Goal: Task Accomplishment & Management: Manage account settings

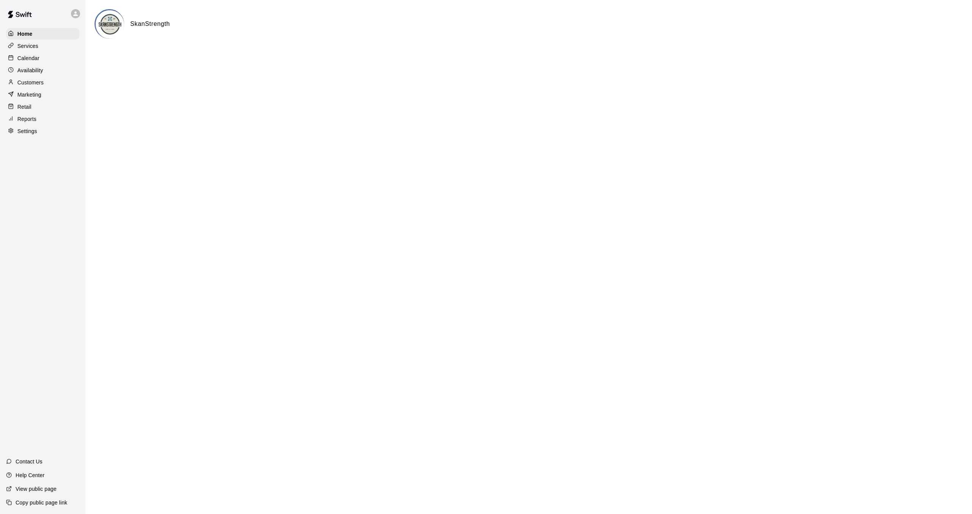
click at [35, 44] on p "Services" at bounding box center [27, 46] width 21 height 8
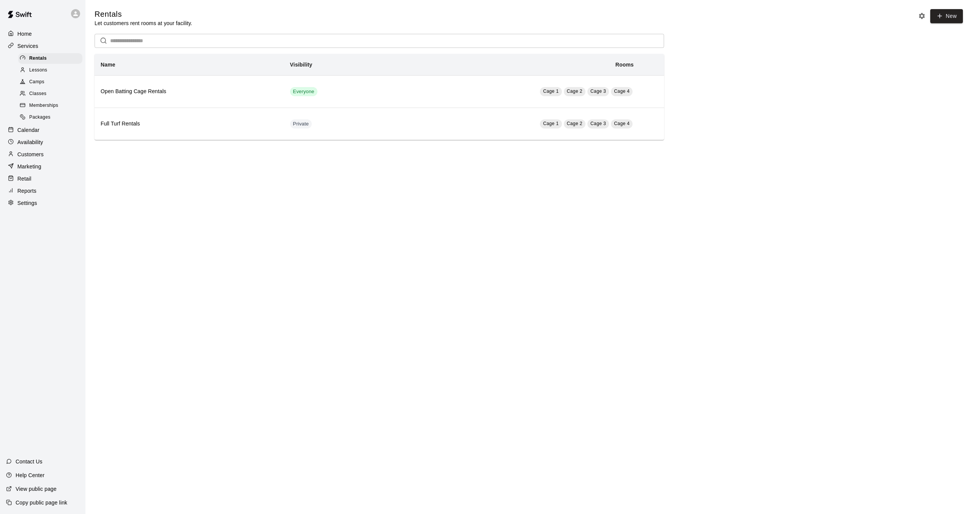
click at [45, 184] on div "Home Services Rentals Lessons Camps Classes Memberships Packages Calendar Avail…" at bounding box center [42, 118] width 85 height 182
click at [44, 183] on div "Retail" at bounding box center [42, 178] width 73 height 11
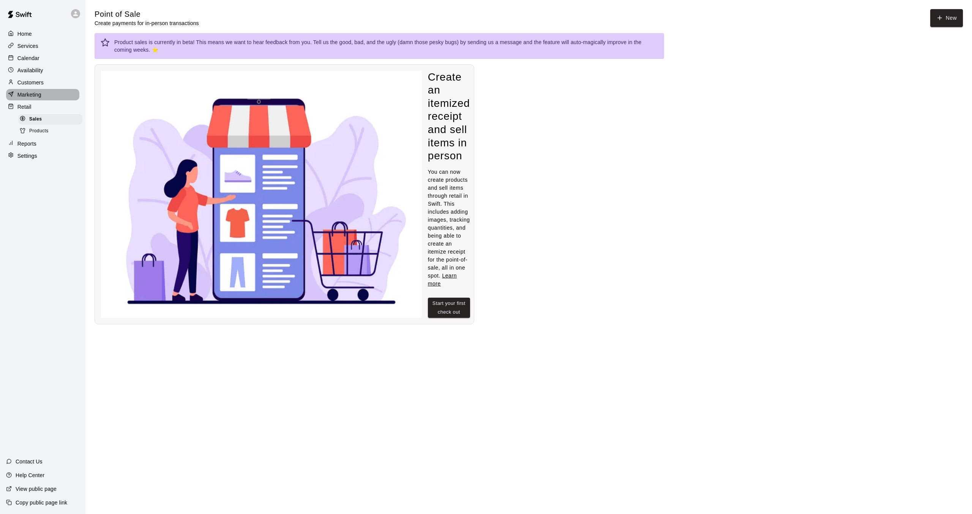
click at [31, 95] on p "Marketing" at bounding box center [29, 95] width 24 height 8
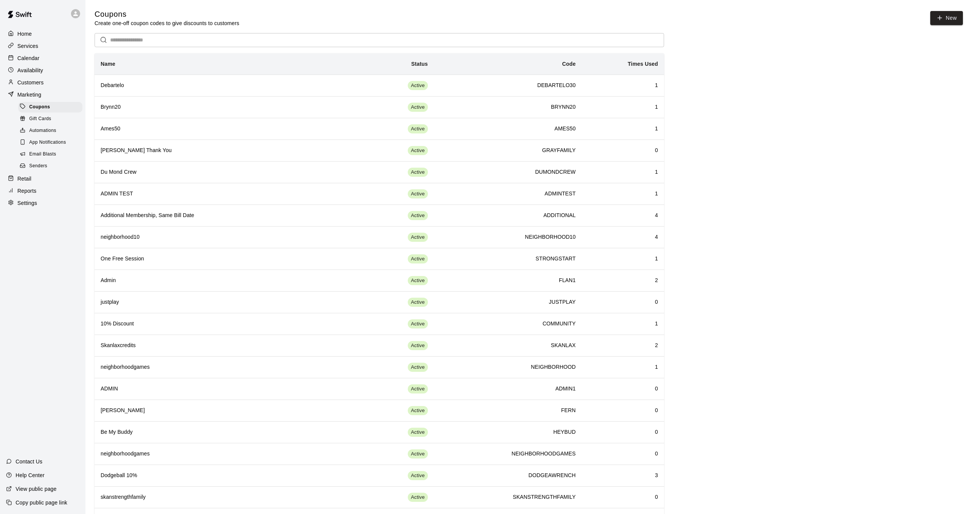
click at [37, 49] on p "Services" at bounding box center [27, 46] width 21 height 8
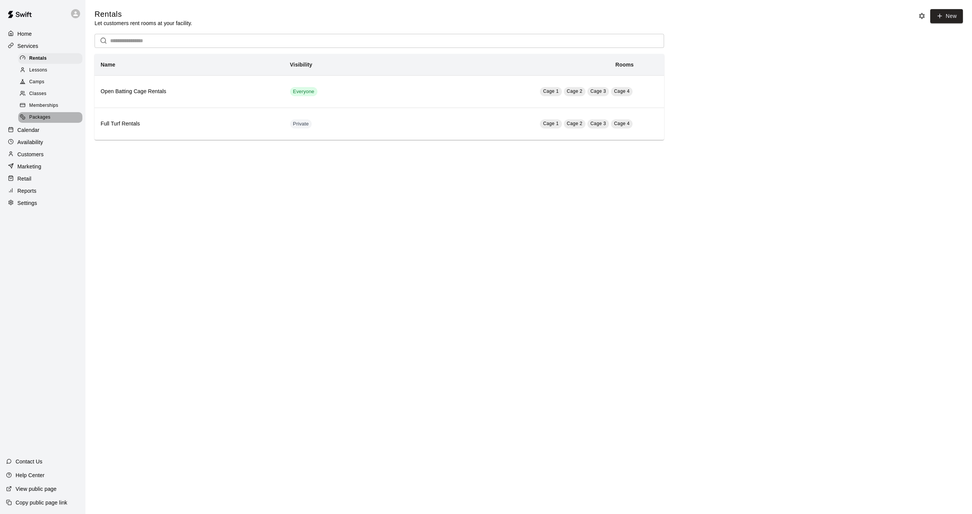
click at [38, 118] on span "Packages" at bounding box center [39, 118] width 21 height 8
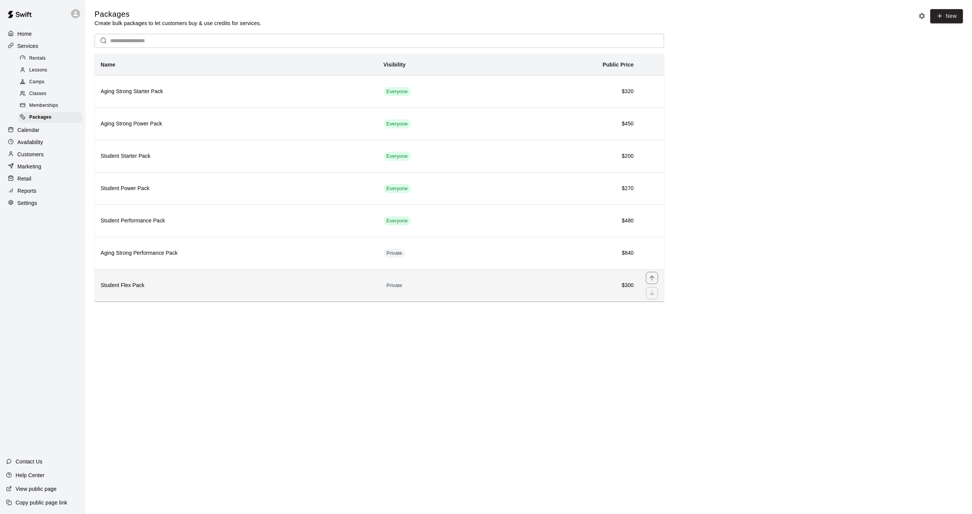
click at [195, 286] on h6 "Student Flex Pack" at bounding box center [236, 285] width 271 height 8
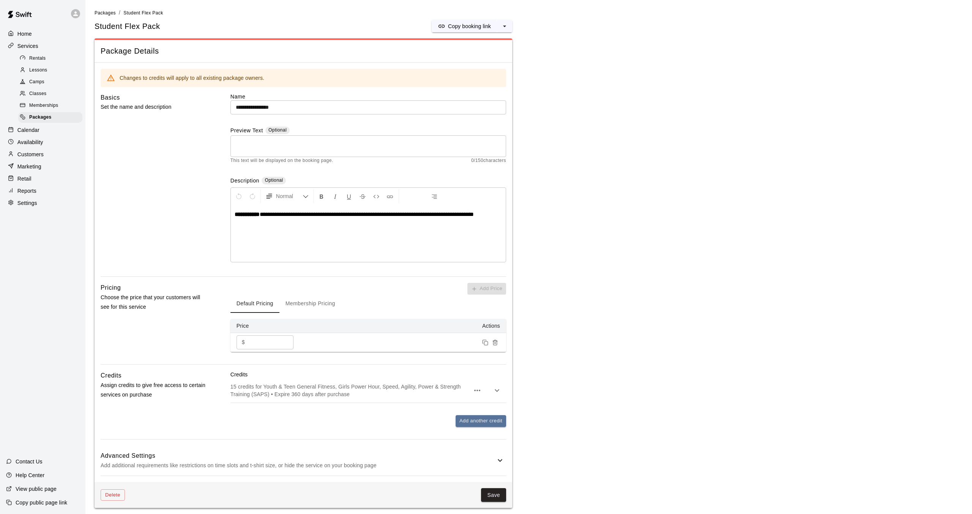
scroll to position [3, 0]
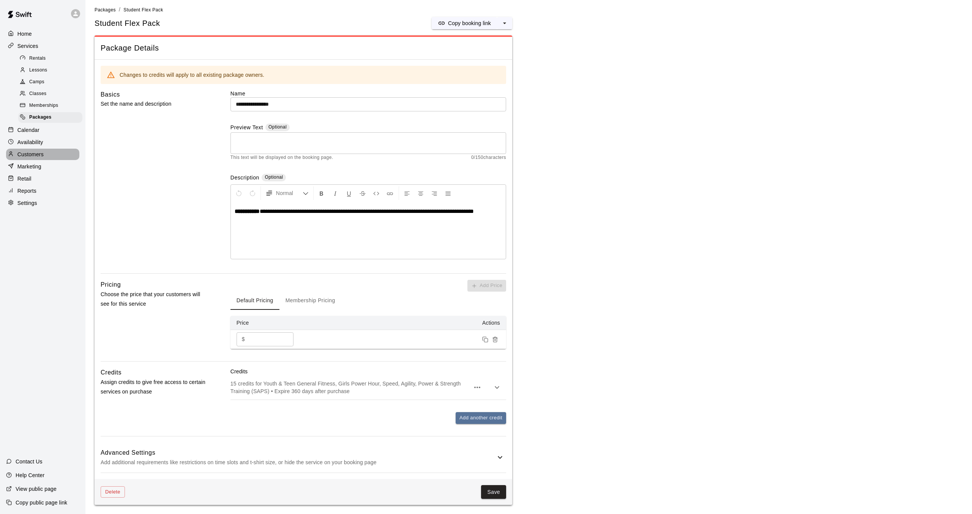
click at [34, 153] on p "Customers" at bounding box center [30, 154] width 26 height 8
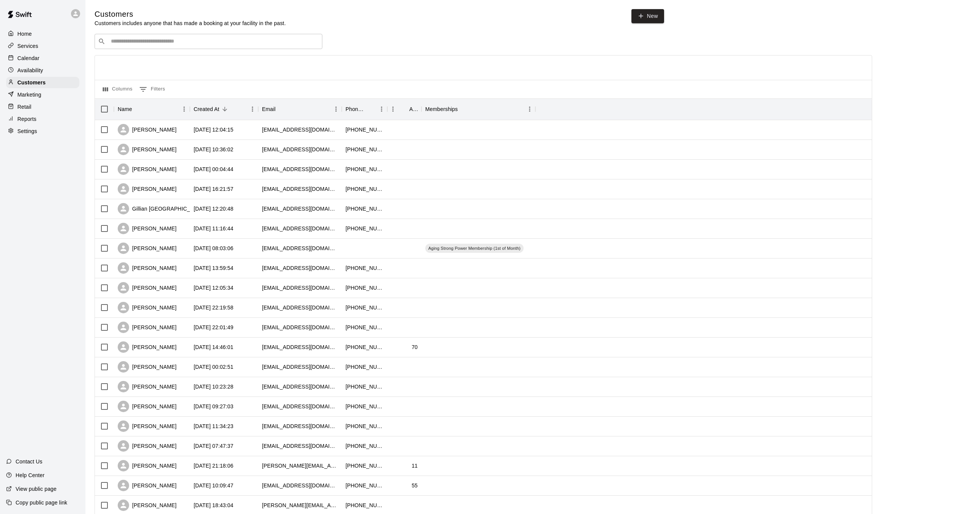
click at [213, 46] on div "​ ​" at bounding box center [209, 41] width 228 height 15
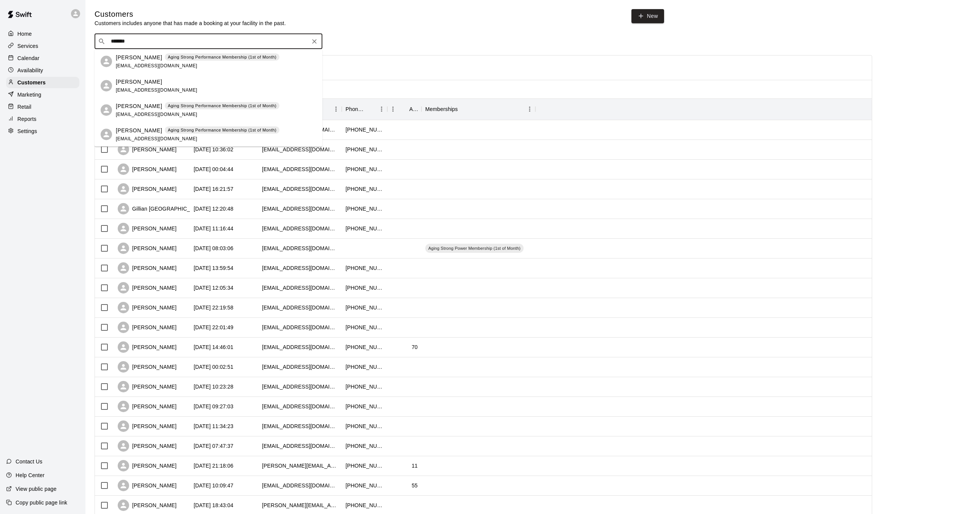
click at [141, 47] on div "​ ******* ​" at bounding box center [209, 41] width 228 height 15
type input "*"
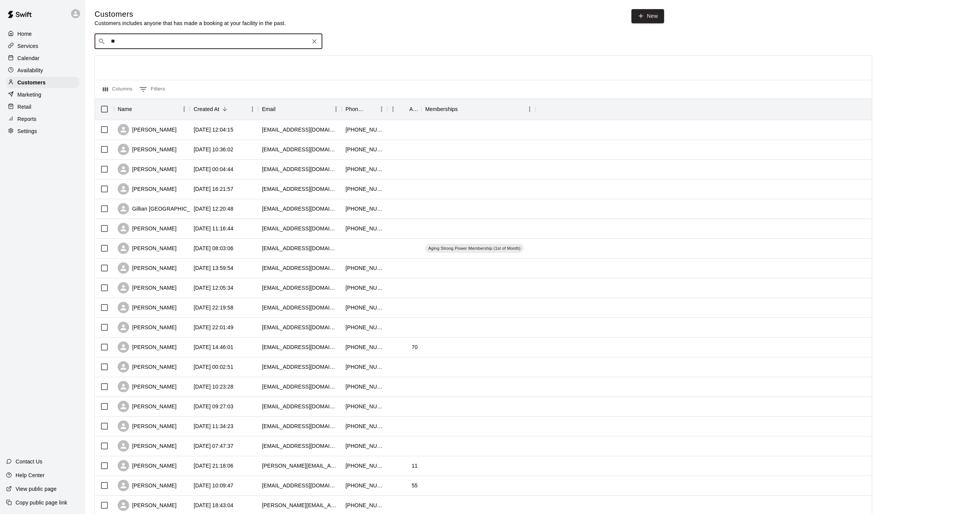
type input "*"
type input "**********"
drag, startPoint x: 155, startPoint y: 43, endPoint x: 68, endPoint y: 38, distance: 87.5
click at [68, 38] on div "**********" at bounding box center [486, 328] width 972 height 656
type input "*******"
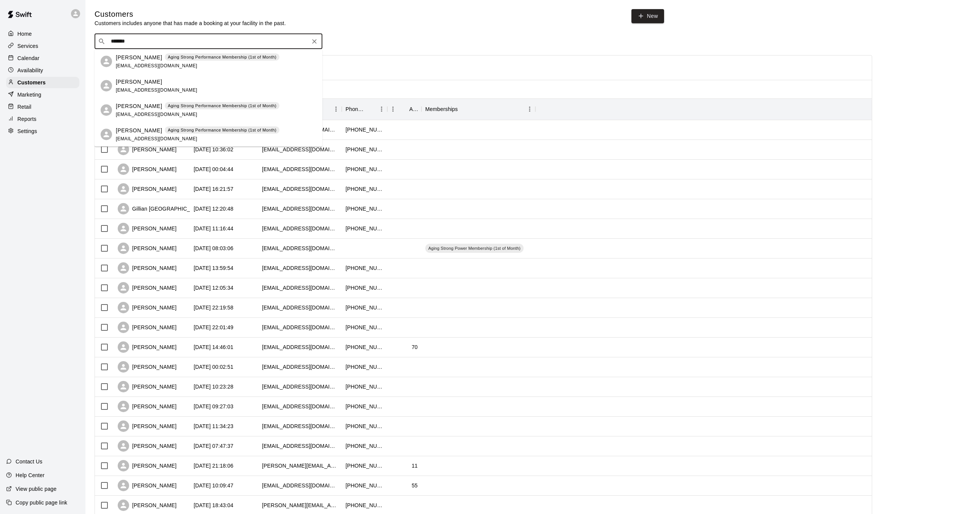
click at [201, 82] on div "Fischer Wilson gbury13@gmail.com" at bounding box center [216, 85] width 201 height 16
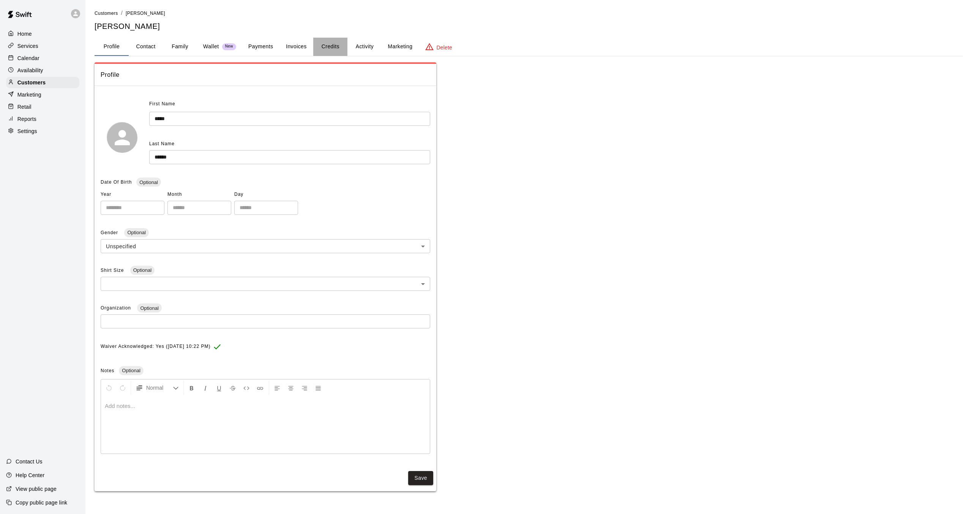
click at [326, 46] on button "Credits" at bounding box center [330, 47] width 34 height 18
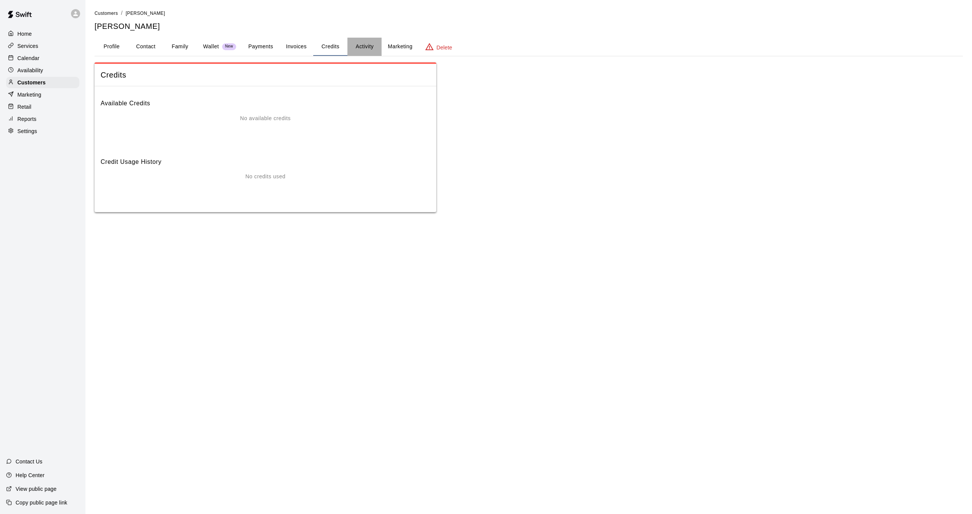
click at [369, 46] on button "Activity" at bounding box center [365, 47] width 34 height 18
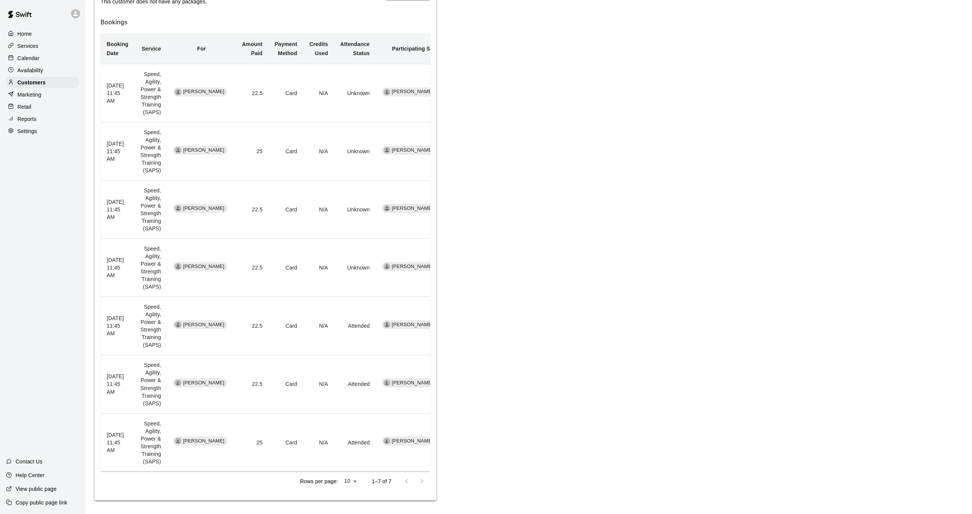
scroll to position [157, 0]
click at [43, 54] on div "Calendar" at bounding box center [42, 57] width 73 height 11
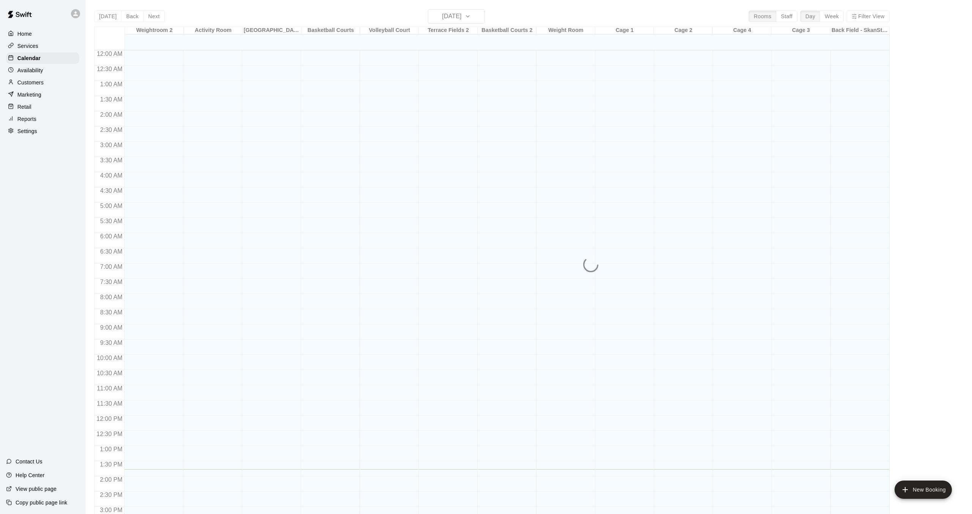
scroll to position [235, 0]
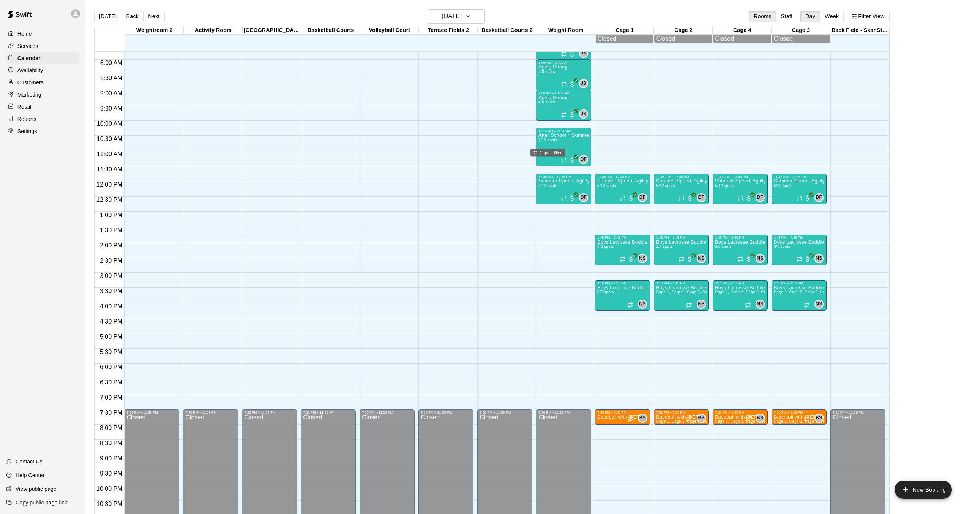
click at [556, 146] on div "7/12 spots filled" at bounding box center [548, 151] width 36 height 14
click at [542, 170] on button "edit" at bounding box center [537, 169] width 15 height 15
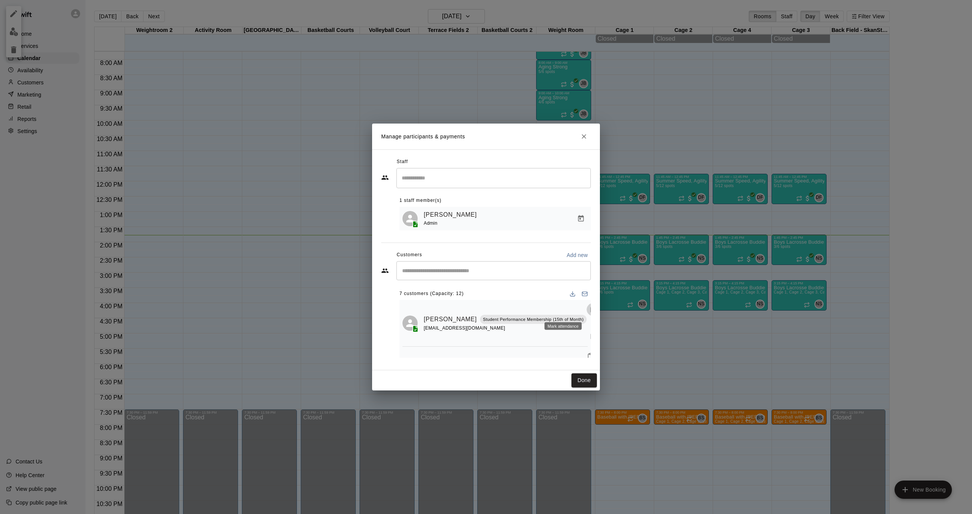
click at [590, 311] on icon "Mark attendance" at bounding box center [593, 309] width 7 height 7
drag, startPoint x: 579, startPoint y: 311, endPoint x: 564, endPoint y: 329, distance: 22.9
click at [579, 311] on li "Mark attended" at bounding box center [610, 313] width 89 height 12
click at [587, 352] on icon "Mark attendance" at bounding box center [590, 355] width 7 height 7
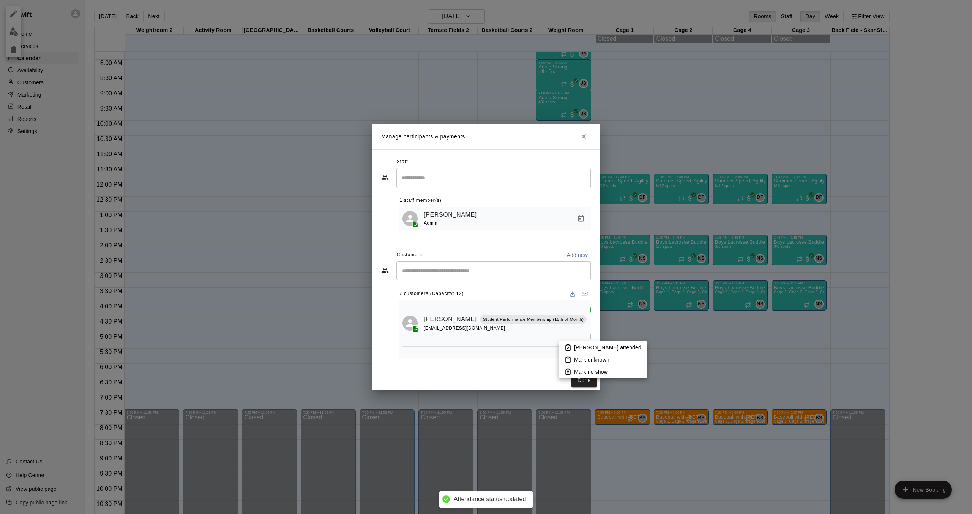
click at [585, 346] on p "Mark attended" at bounding box center [607, 347] width 67 height 8
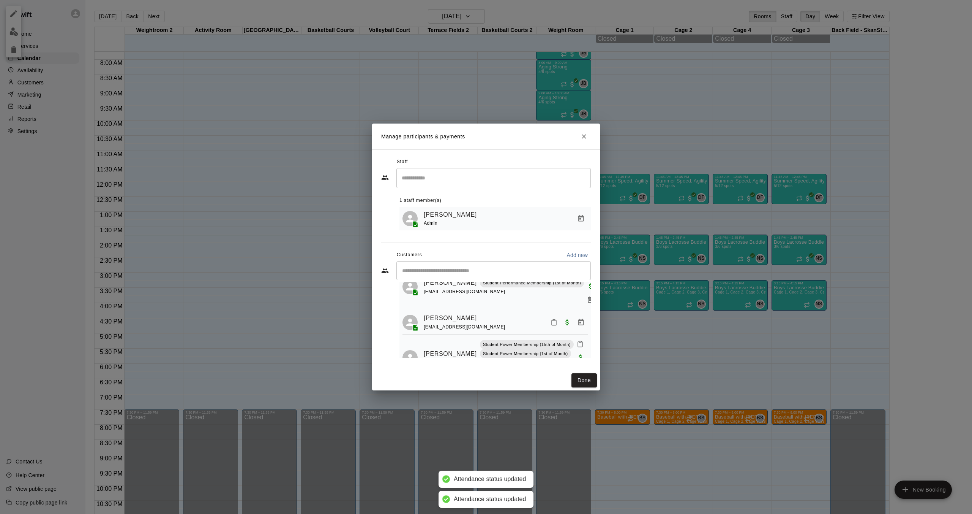
scroll to position [84, 0]
click at [552, 318] on icon "Mark attendance" at bounding box center [554, 321] width 7 height 7
click at [579, 298] on p "Mark attended" at bounding box center [605, 299] width 67 height 8
click at [577, 340] on icon "Mark attendance" at bounding box center [580, 343] width 7 height 7
click at [596, 317] on li "Mark attended" at bounding box center [622, 321] width 89 height 12
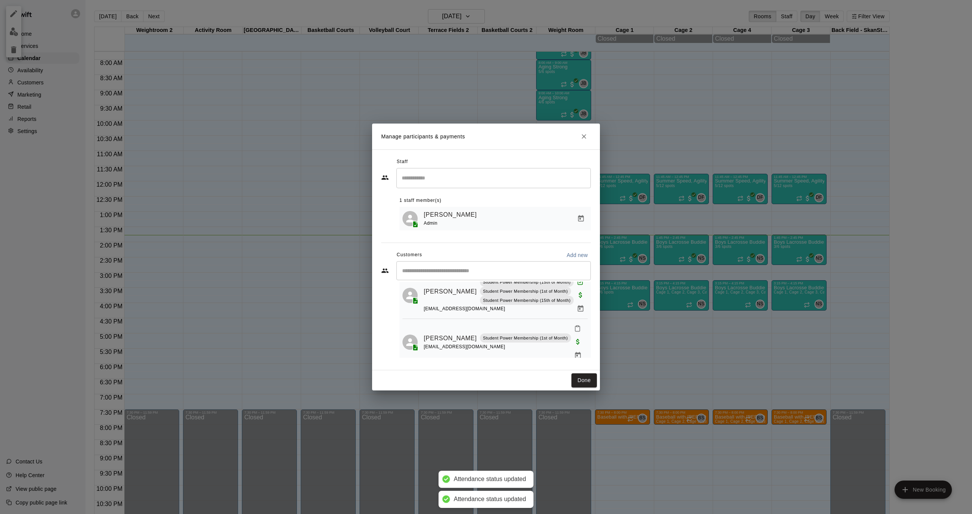
scroll to position [145, 0]
click at [577, 326] on rect "Mark attendance" at bounding box center [578, 326] width 2 height 1
click at [579, 305] on p "Mark attended" at bounding box center [611, 308] width 67 height 8
click at [552, 375] on icon "Mark attendance" at bounding box center [554, 377] width 5 height 5
drag, startPoint x: 579, startPoint y: 343, endPoint x: 575, endPoint y: 342, distance: 3.8
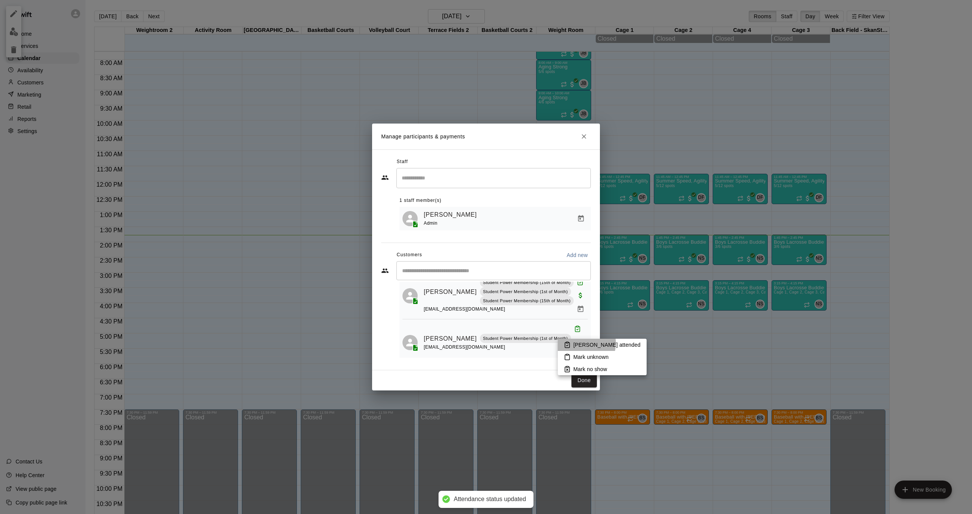
click at [578, 343] on p "Mark attended" at bounding box center [607, 345] width 67 height 8
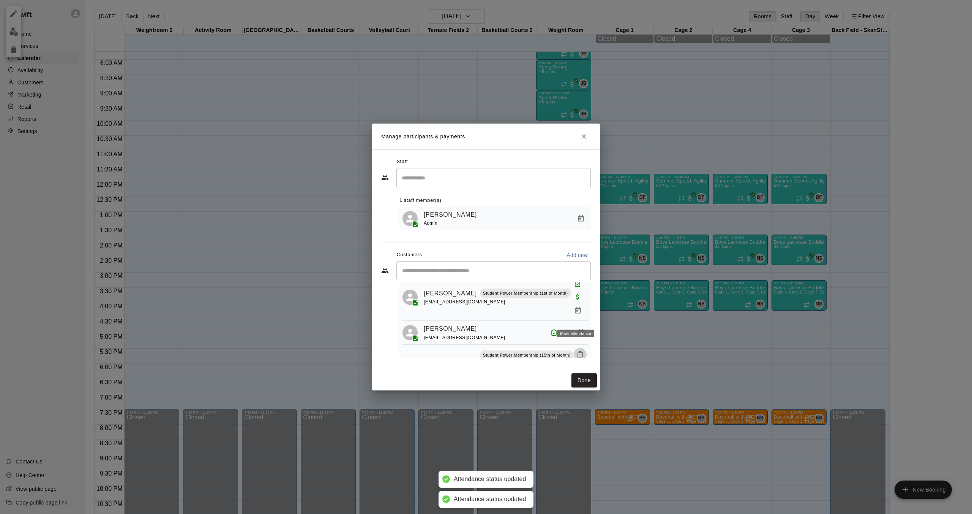
click at [577, 351] on icon "Mark attendance" at bounding box center [580, 354] width 7 height 7
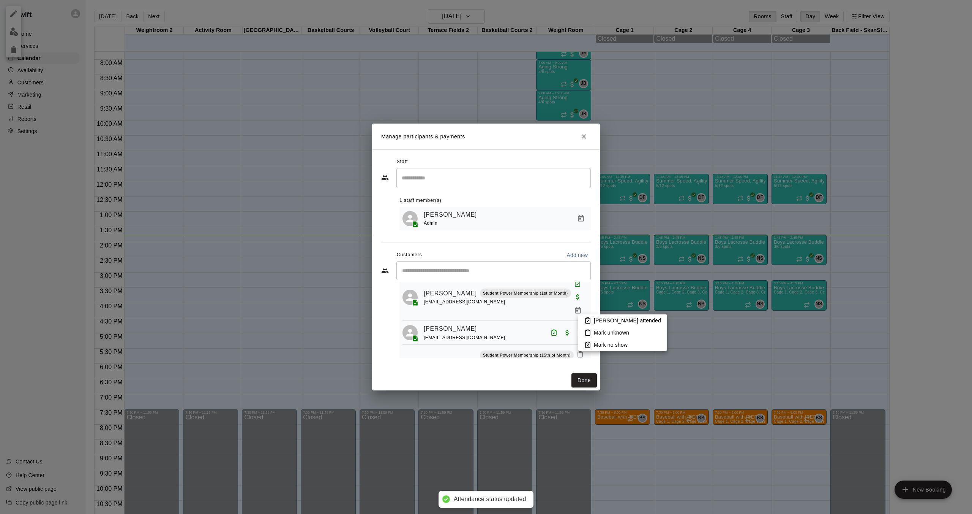
drag, startPoint x: 594, startPoint y: 321, endPoint x: 577, endPoint y: 322, distance: 17.1
click at [594, 321] on p "Mark attended" at bounding box center [627, 320] width 67 height 8
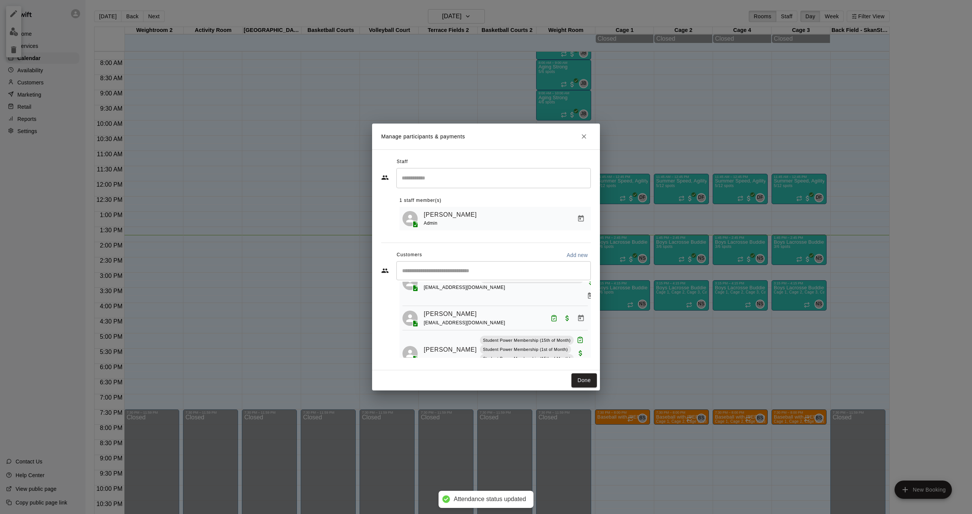
scroll to position [89, 0]
click at [587, 381] on button "Done" at bounding box center [584, 380] width 25 height 14
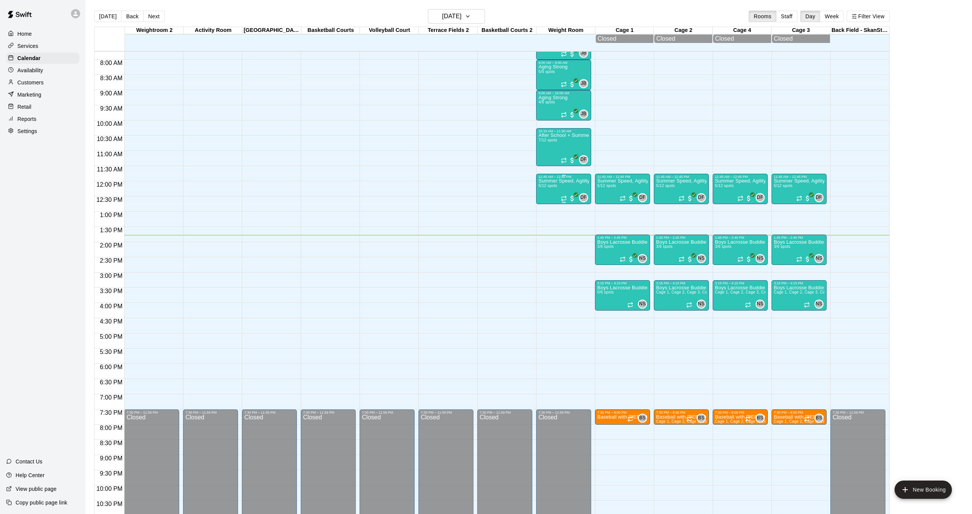
click at [551, 183] on div "Summer Speed, Agility, Power & Strength Training (SAPS) 5/12 spots" at bounding box center [564, 436] width 51 height 514
click at [544, 205] on img "edit" at bounding box center [546, 205] width 9 height 9
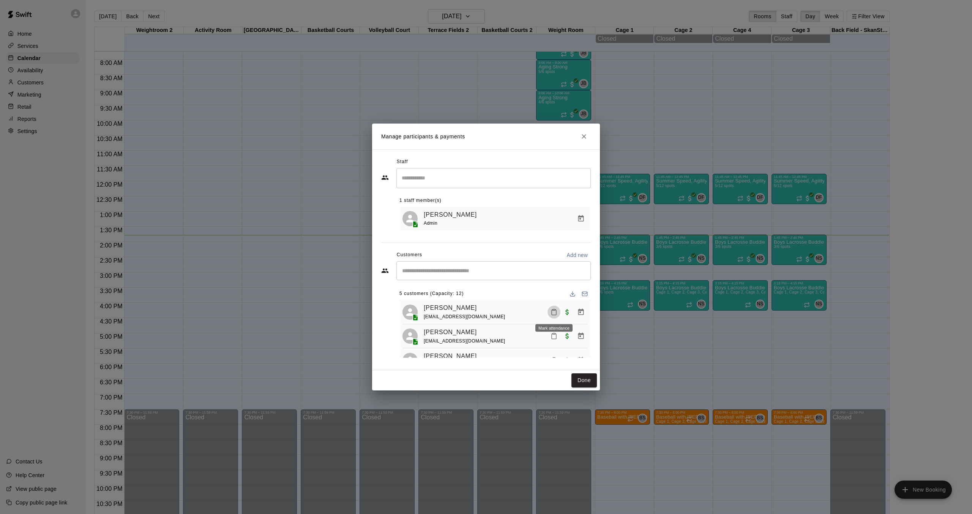
click at [555, 311] on icon "Mark attendance" at bounding box center [554, 311] width 7 height 7
click at [572, 310] on li "Mark attended" at bounding box center [601, 315] width 89 height 12
click at [554, 336] on icon "Mark attendance" at bounding box center [554, 335] width 7 height 7
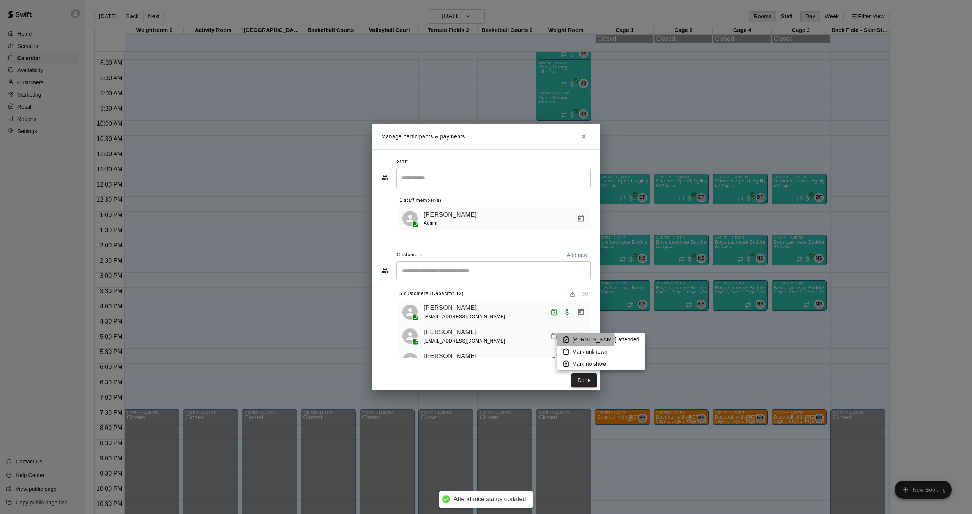
click at [579, 338] on p "Mark attended" at bounding box center [605, 339] width 67 height 8
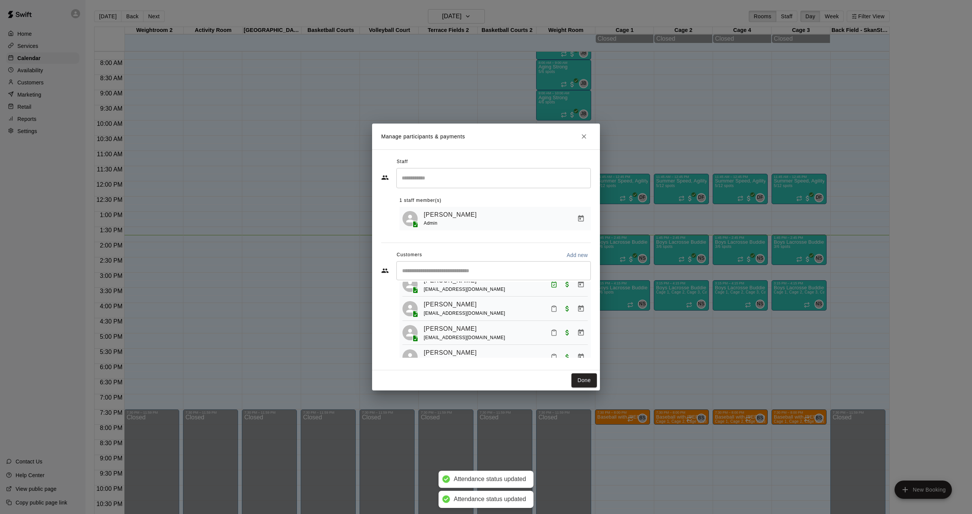
scroll to position [53, 0]
click at [558, 306] on button "Mark attendance" at bounding box center [554, 307] width 13 height 13
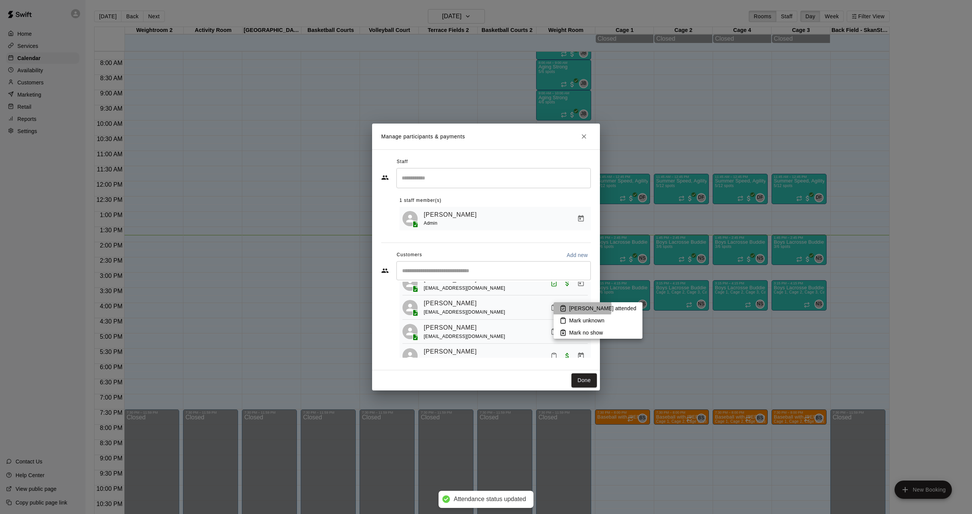
click at [578, 307] on p "Mark attended" at bounding box center [602, 308] width 67 height 8
click at [553, 333] on icon "Mark attendance" at bounding box center [554, 331] width 7 height 7
drag, startPoint x: 572, startPoint y: 333, endPoint x: 566, endPoint y: 334, distance: 6.5
click at [572, 333] on li "Mark attended" at bounding box center [601, 335] width 89 height 12
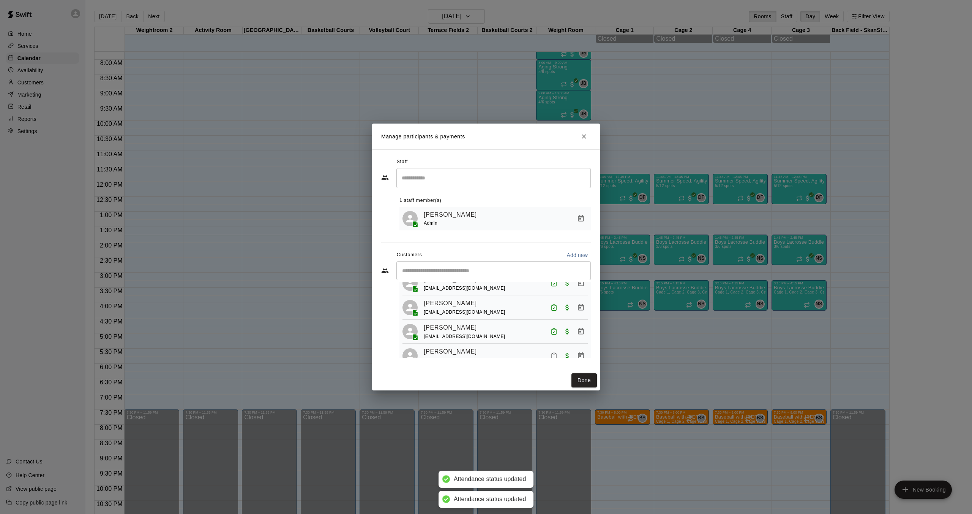
scroll to position [68, 0]
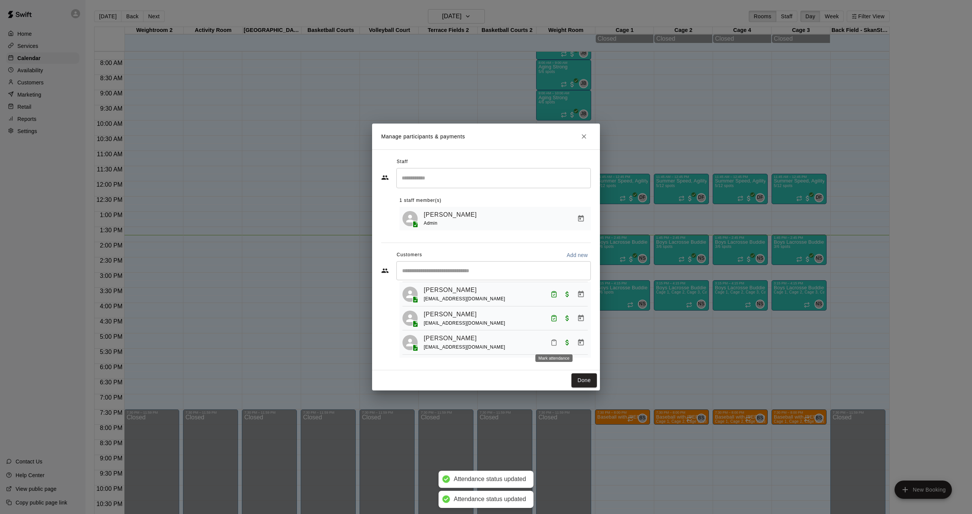
click at [556, 341] on icon "Mark attendance" at bounding box center [554, 342] width 5 height 5
click at [578, 343] on p "Mark attended" at bounding box center [607, 346] width 67 height 8
click at [499, 271] on input "Start typing to search customers..." at bounding box center [494, 271] width 188 height 8
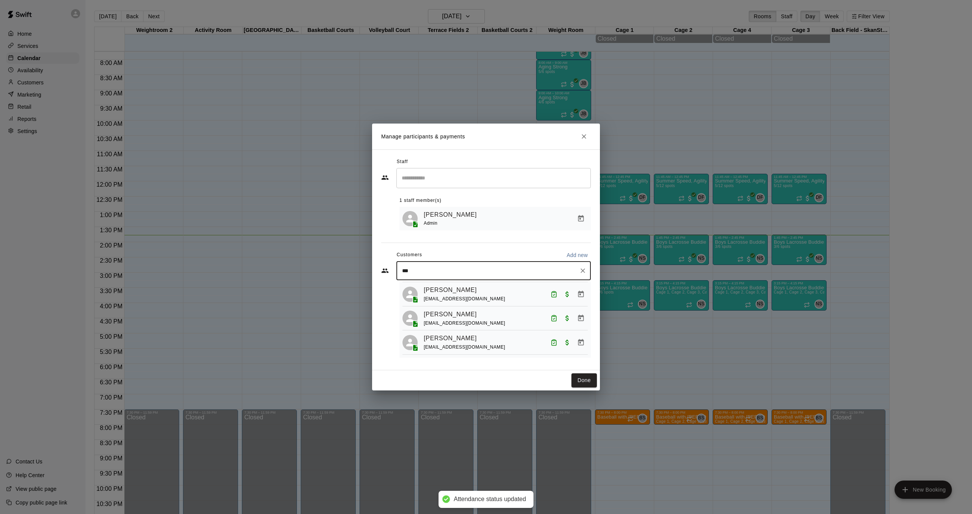
type input "****"
click at [479, 318] on div "Gabe Gillmore lenoregillmore@gmail.com" at bounding box center [501, 317] width 167 height 16
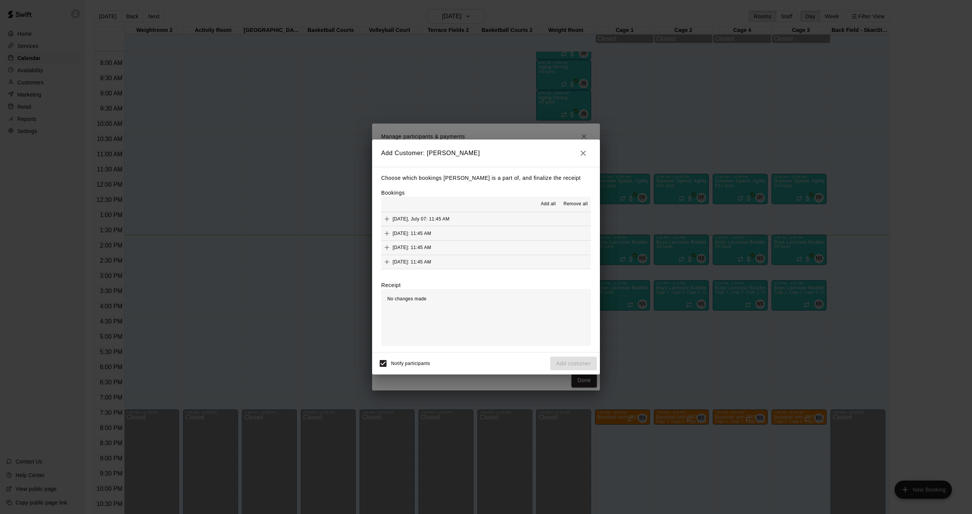
scroll to position [29, 0]
click at [429, 257] on div "Monday, August 11: 11:45 AM (Current)" at bounding box center [429, 261] width 96 height 11
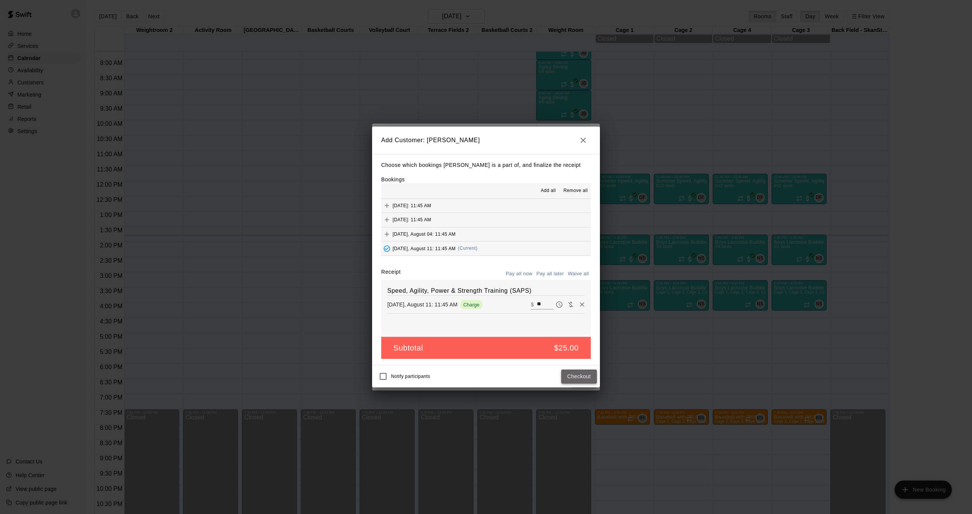
click at [587, 379] on button "Checkout" at bounding box center [579, 376] width 36 height 14
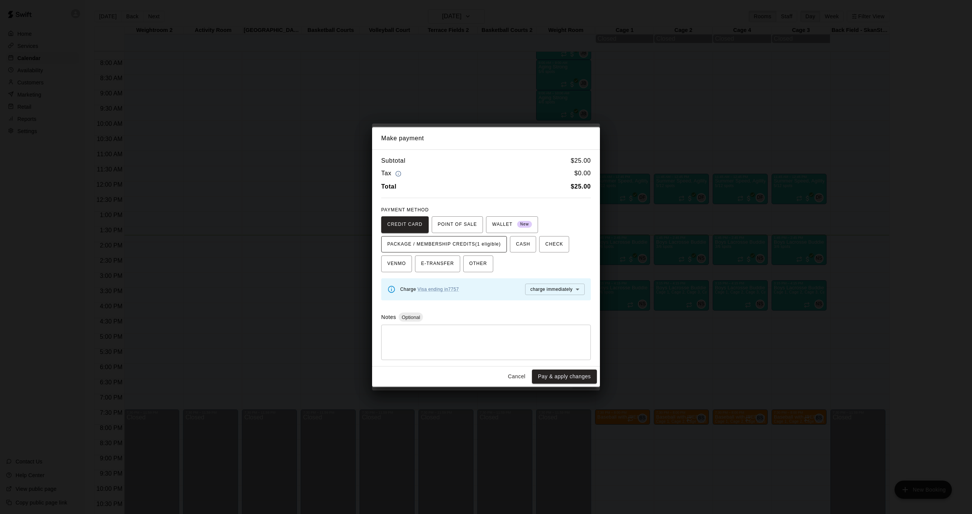
click at [480, 246] on span "PACKAGE / MEMBERSHIP CREDITS (1 eligible)" at bounding box center [444, 244] width 114 height 12
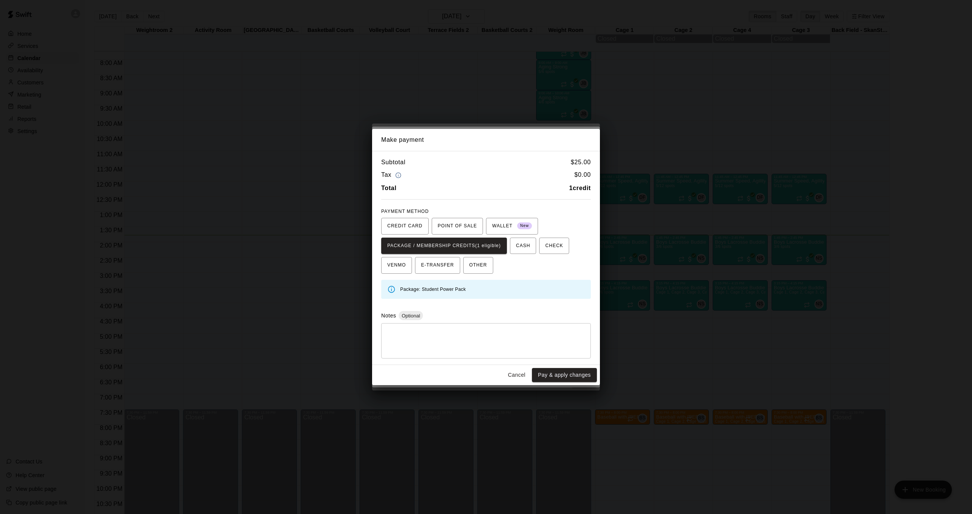
click at [579, 377] on button "Pay & apply changes" at bounding box center [564, 375] width 65 height 14
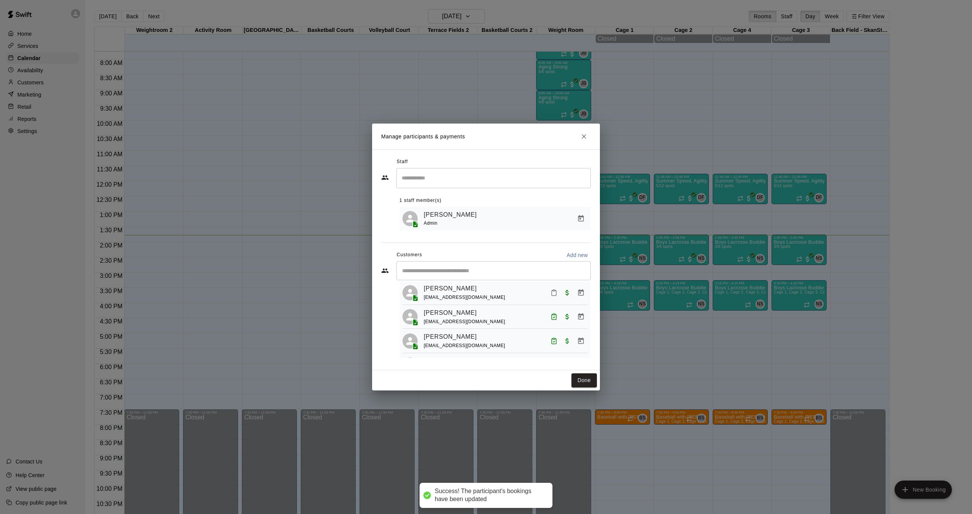
click at [465, 270] on input "Start typing to search customers..." at bounding box center [494, 271] width 188 height 8
type input "********"
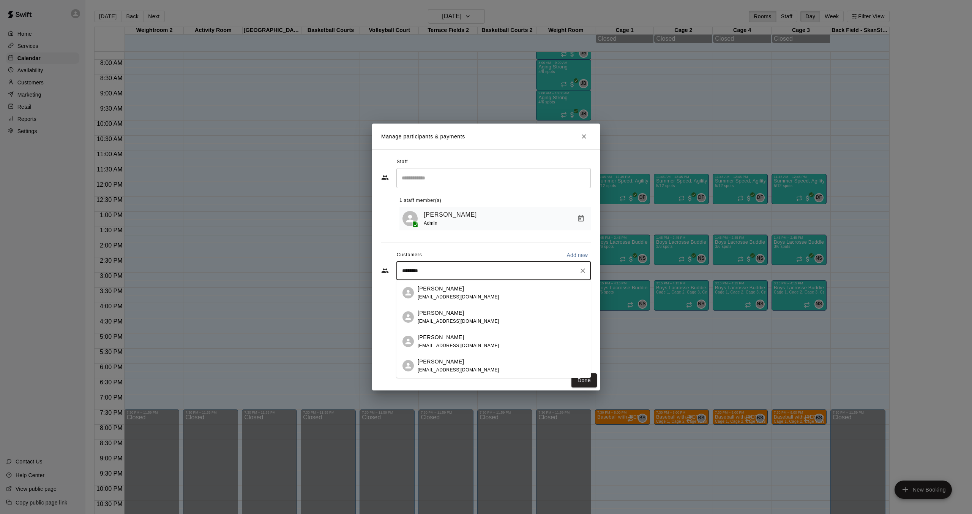
click at [456, 318] on span "[EMAIL_ADDRESS][DOMAIN_NAME]" at bounding box center [459, 320] width 82 height 5
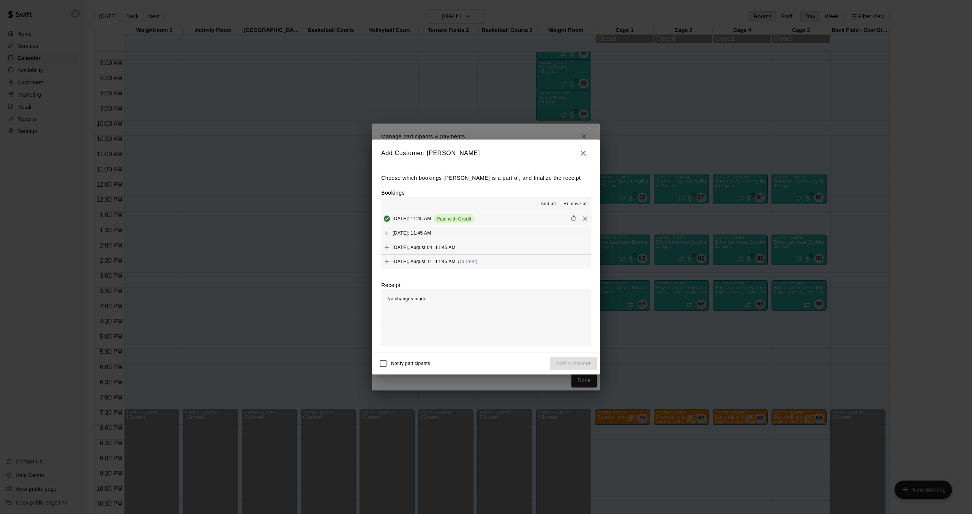
click at [424, 263] on span "Monday, August 11: 11:45 AM" at bounding box center [424, 261] width 63 height 5
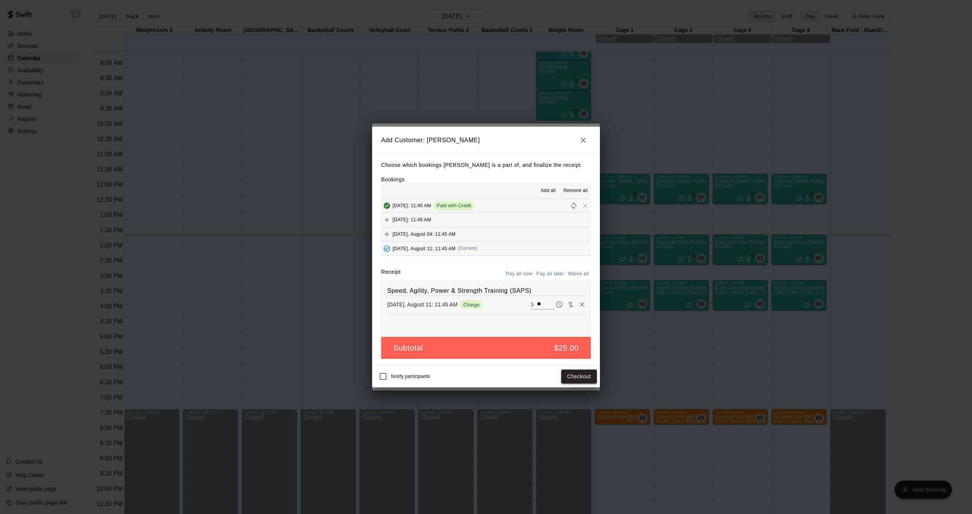
click at [585, 376] on button "Checkout" at bounding box center [579, 376] width 36 height 14
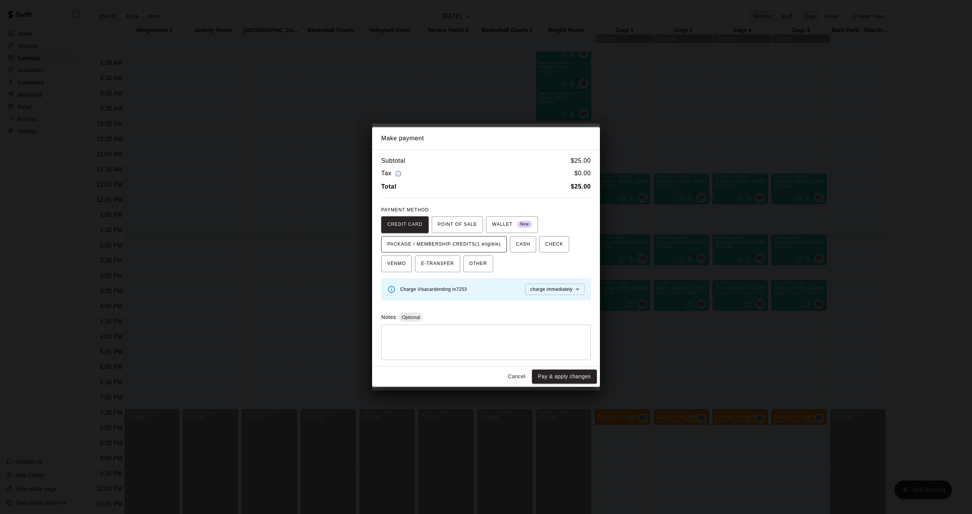
click at [493, 248] on span "PACKAGE / MEMBERSHIP CREDITS (1 eligible)" at bounding box center [444, 244] width 114 height 12
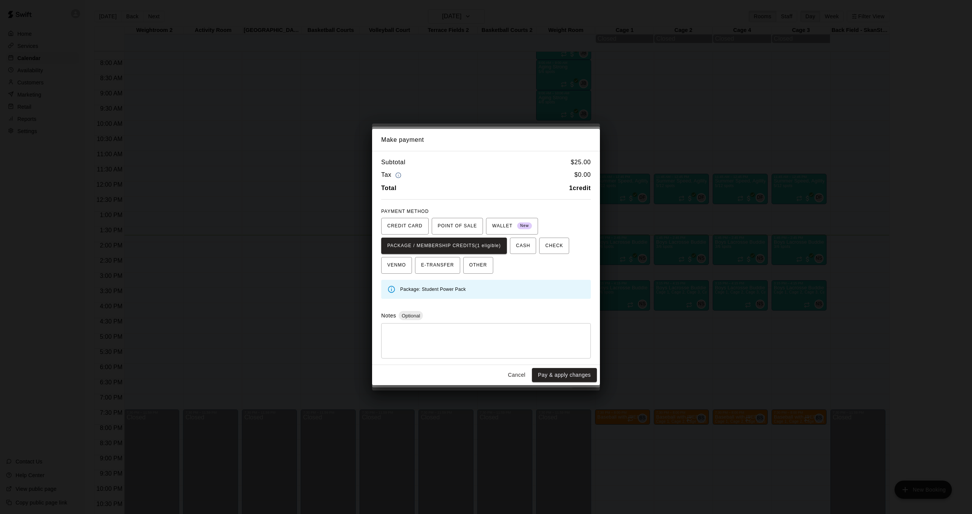
click at [565, 375] on button "Pay & apply changes" at bounding box center [564, 375] width 65 height 14
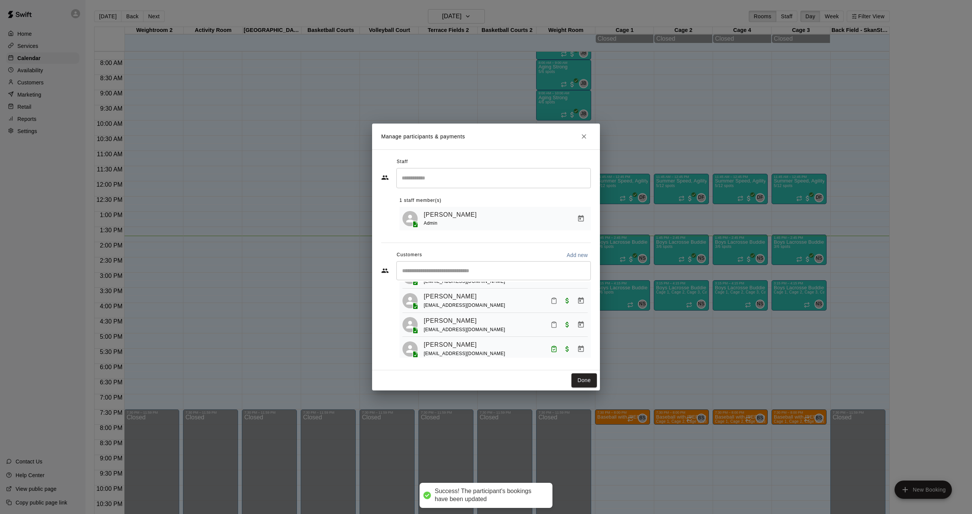
scroll to position [62, 0]
click at [555, 302] on icon "Mark attendance" at bounding box center [554, 298] width 7 height 7
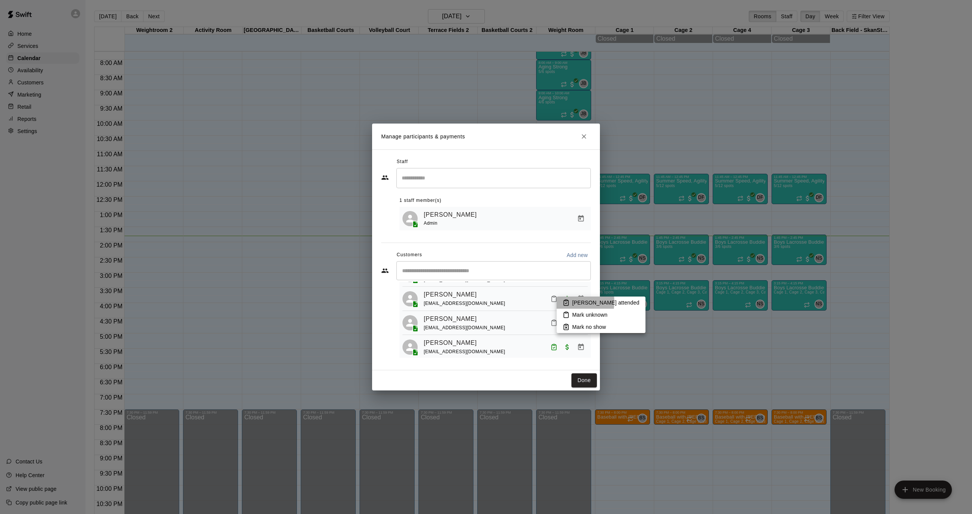
click at [563, 302] on icon at bounding box center [566, 302] width 7 height 7
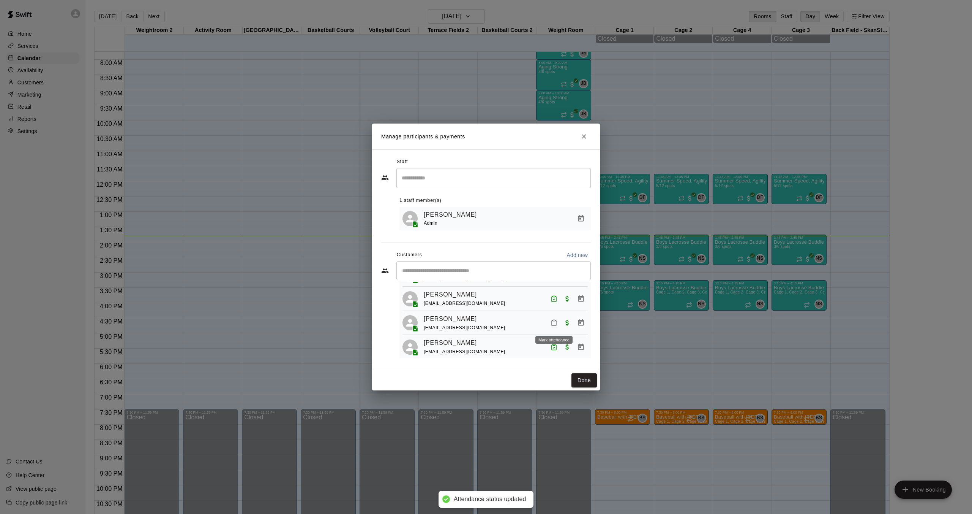
click at [555, 323] on icon "Mark attendance" at bounding box center [554, 322] width 7 height 7
click at [567, 322] on li "Mark attended" at bounding box center [601, 327] width 89 height 12
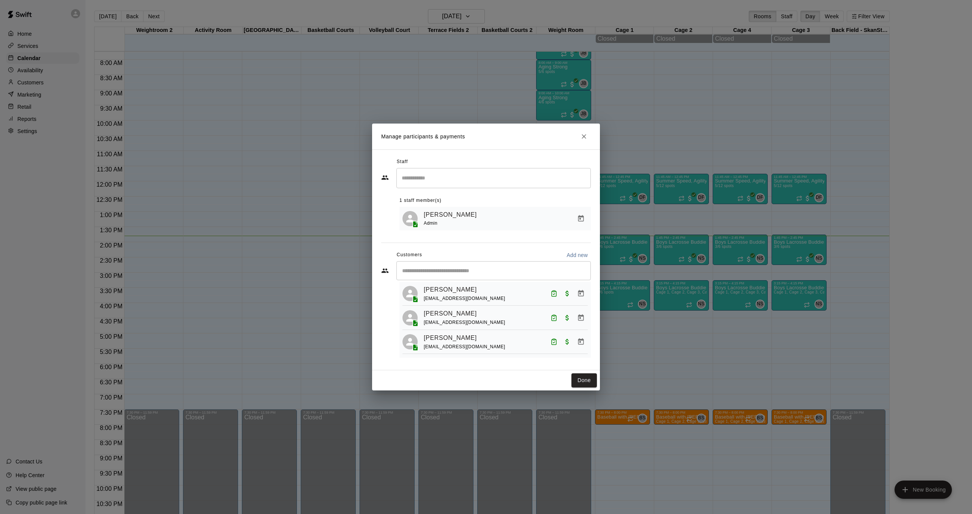
scroll to position [117, 0]
click at [461, 271] on input "Start typing to search customers..." at bounding box center [494, 271] width 188 height 8
type input "*********"
click at [454, 286] on p "[PERSON_NAME]" at bounding box center [441, 288] width 46 height 8
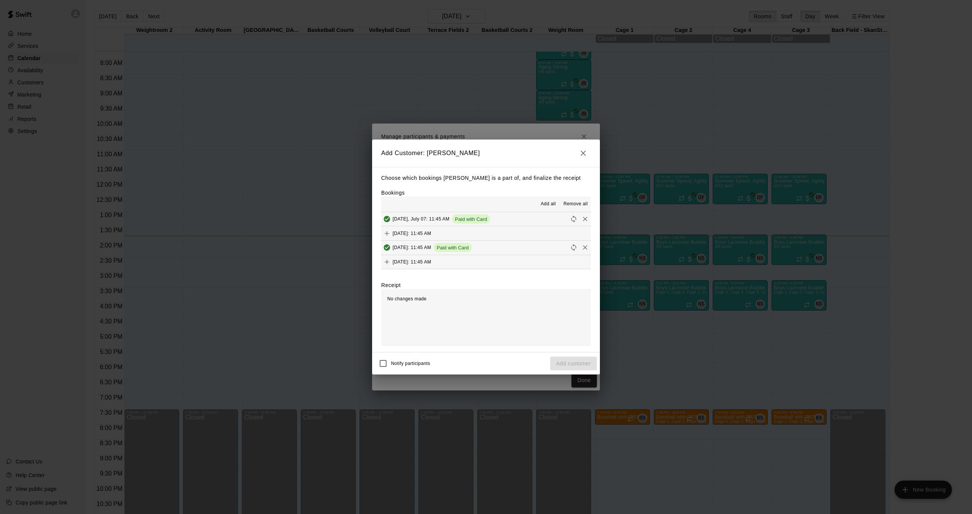
scroll to position [29, 0]
click at [430, 259] on span "Monday, August 11: 11:45 AM" at bounding box center [424, 261] width 63 height 5
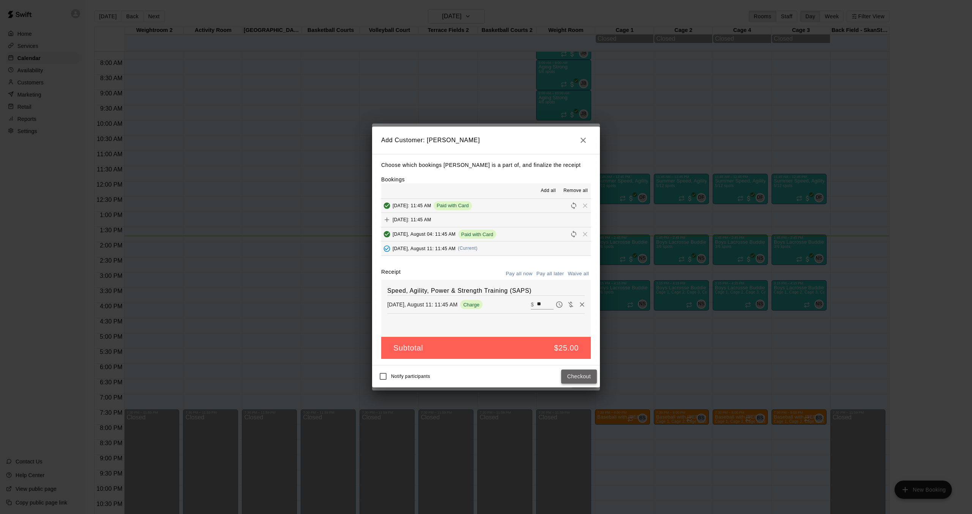
click at [590, 371] on button "Checkout" at bounding box center [579, 376] width 36 height 14
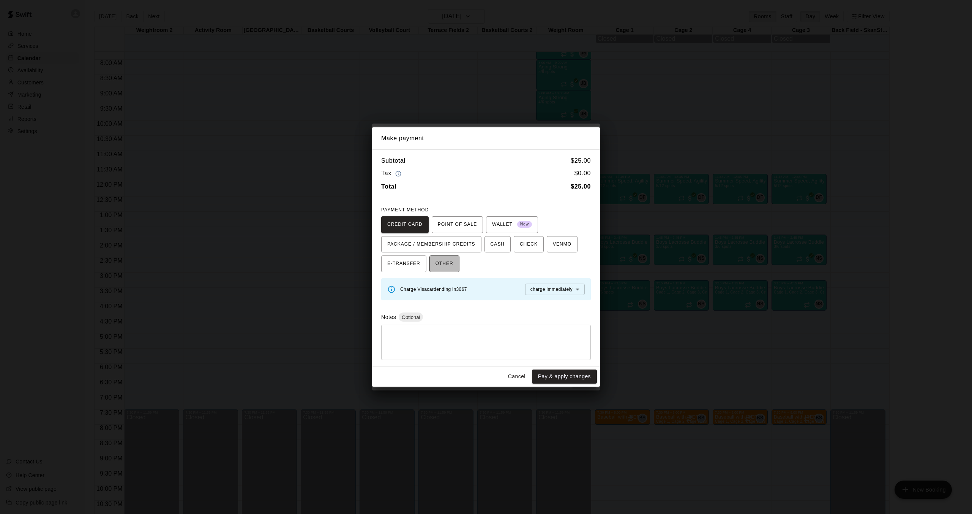
click at [436, 265] on span "OTHER" at bounding box center [445, 264] width 18 height 12
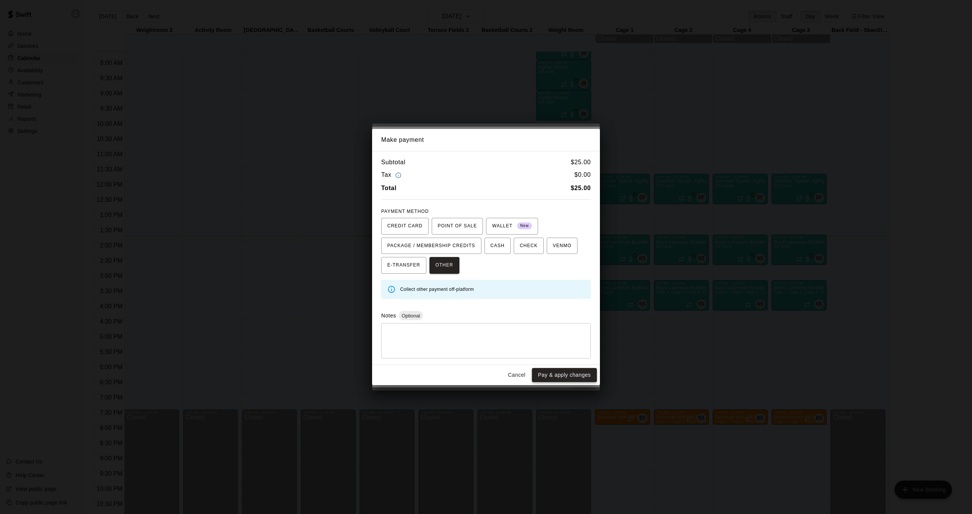
click at [566, 375] on button "Pay & apply changes" at bounding box center [564, 375] width 65 height 14
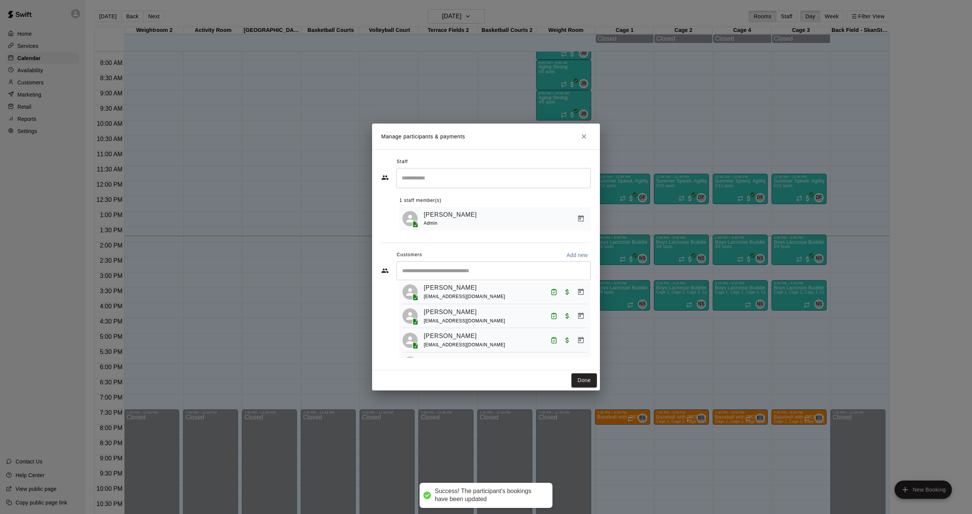
click at [515, 270] on input "Start typing to search customers..." at bounding box center [494, 271] width 188 height 8
type input "*******"
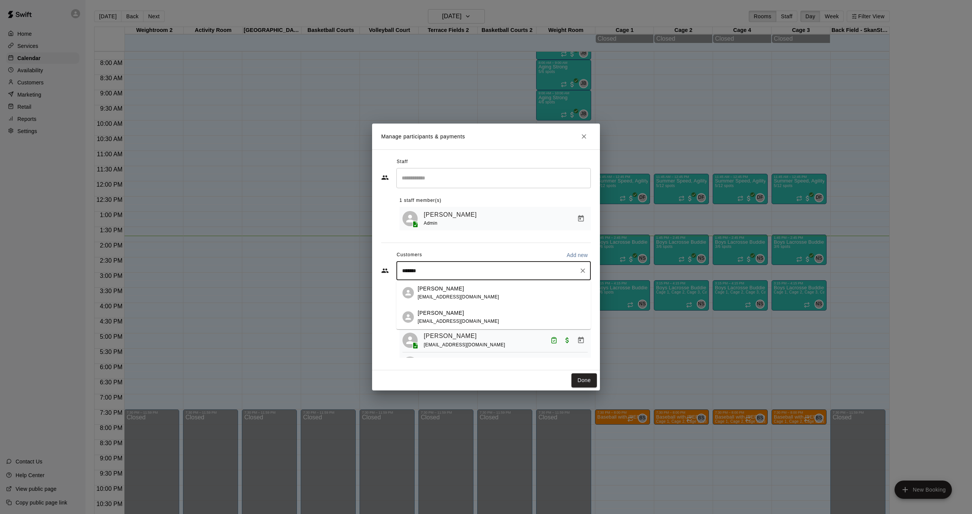
click at [440, 311] on p "[PERSON_NAME]" at bounding box center [441, 313] width 46 height 8
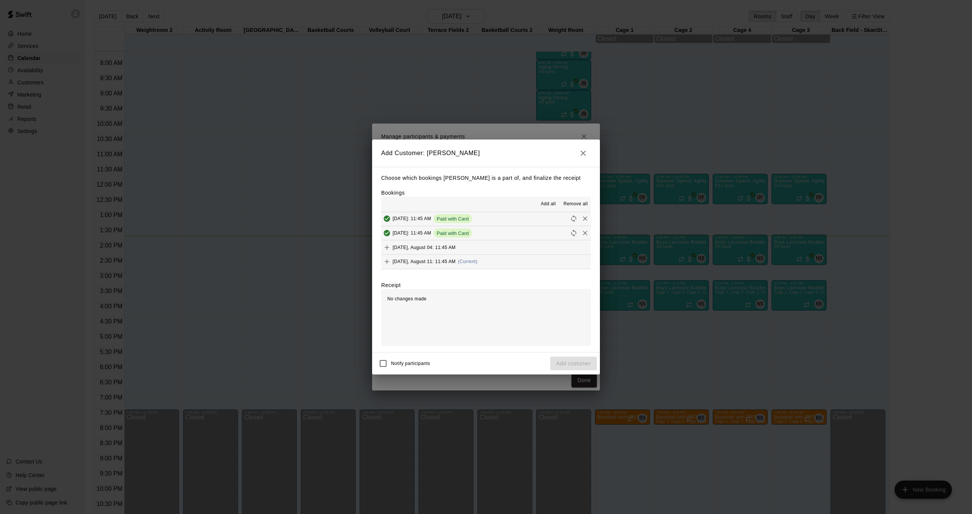
click at [435, 257] on div "Monday, August 11: 11:45 AM (Current)" at bounding box center [429, 261] width 96 height 11
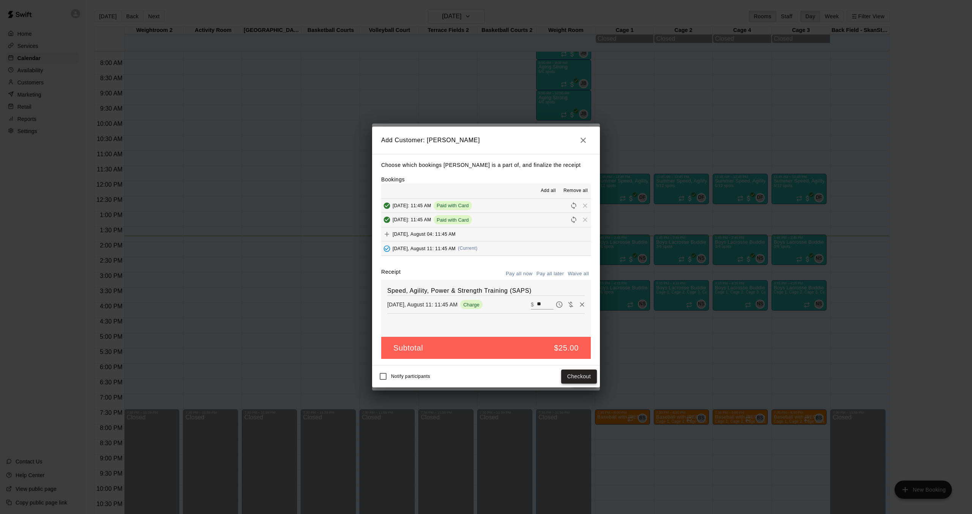
click at [573, 373] on button "Checkout" at bounding box center [579, 376] width 36 height 14
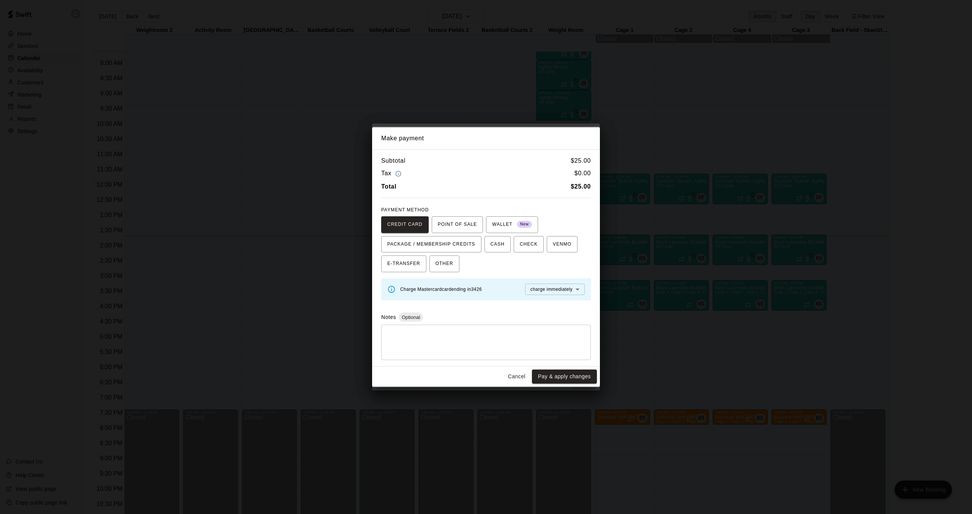
click at [514, 376] on button "Cancel" at bounding box center [517, 376] width 24 height 14
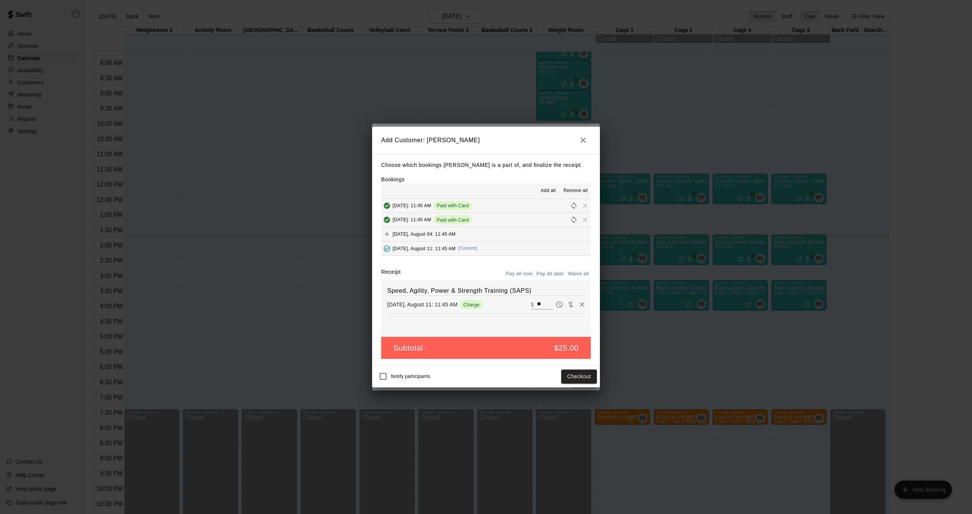
click at [556, 273] on button "Pay all later" at bounding box center [551, 274] width 32 height 12
click at [559, 378] on button "Add customer" at bounding box center [573, 376] width 47 height 14
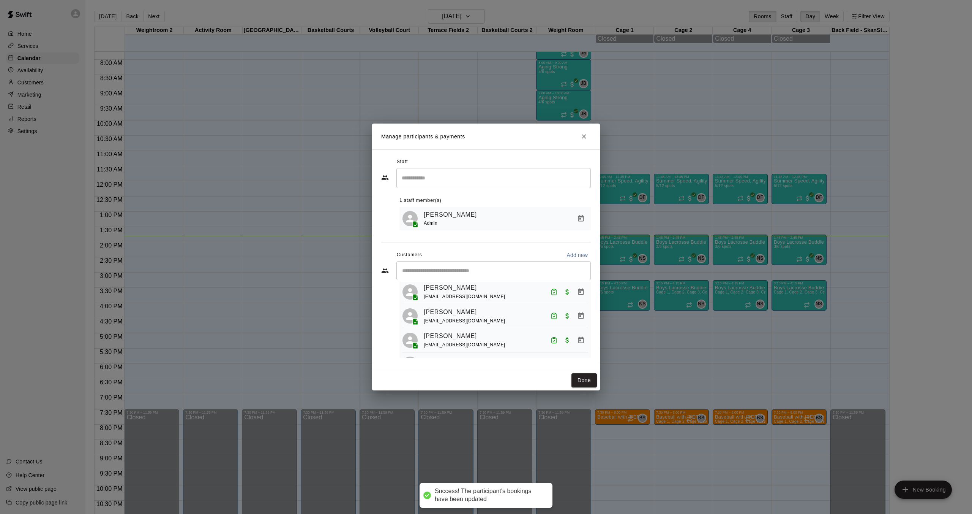
scroll to position [166, 0]
click at [555, 339] on icon "Mark attendance" at bounding box center [554, 342] width 7 height 7
click at [571, 341] on li "Mark attended" at bounding box center [601, 345] width 89 height 12
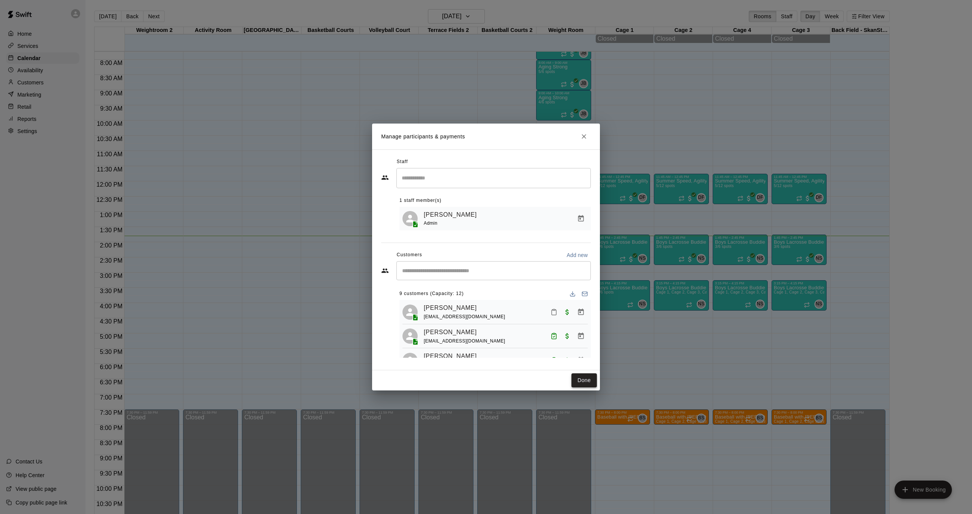
click at [588, 379] on button "Done" at bounding box center [584, 380] width 25 height 14
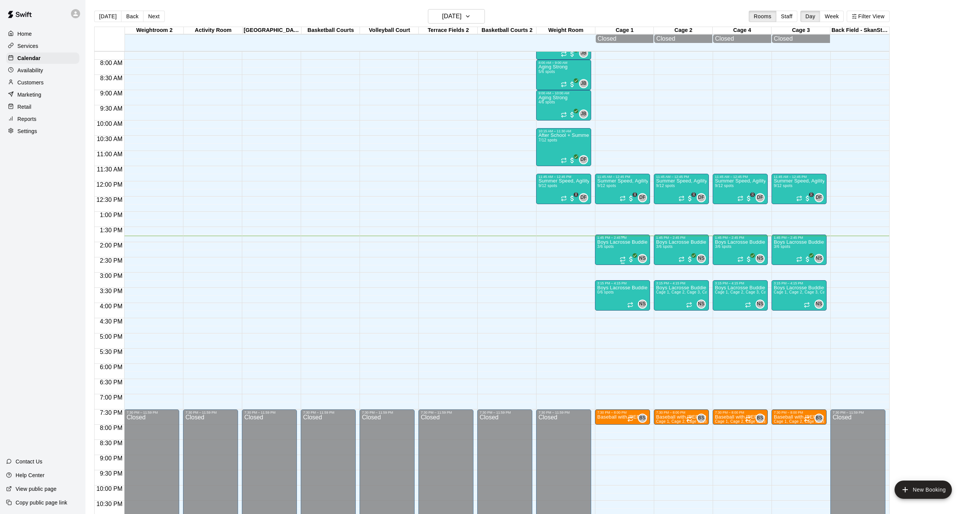
click at [618, 249] on div "Boys Lacrosse Buddies (10-12U) 3/6 spots" at bounding box center [622, 496] width 51 height 514
click at [607, 267] on img "edit" at bounding box center [605, 266] width 9 height 9
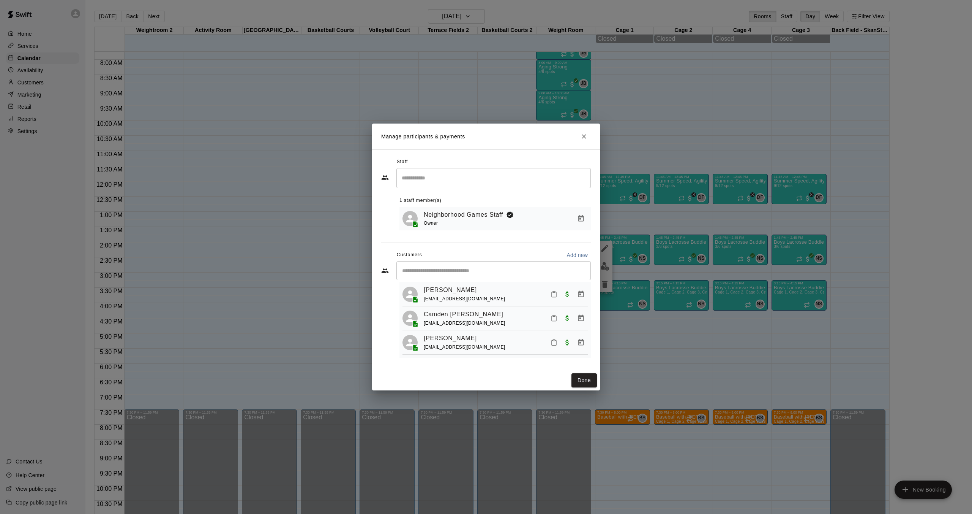
scroll to position [19, 0]
click at [552, 294] on icon "Mark attendance" at bounding box center [554, 294] width 5 height 5
click at [565, 295] on icon at bounding box center [567, 297] width 5 height 5
click at [553, 316] on icon "Mark attendance" at bounding box center [554, 317] width 7 height 7
click at [578, 317] on p "Mark attended" at bounding box center [605, 321] width 67 height 8
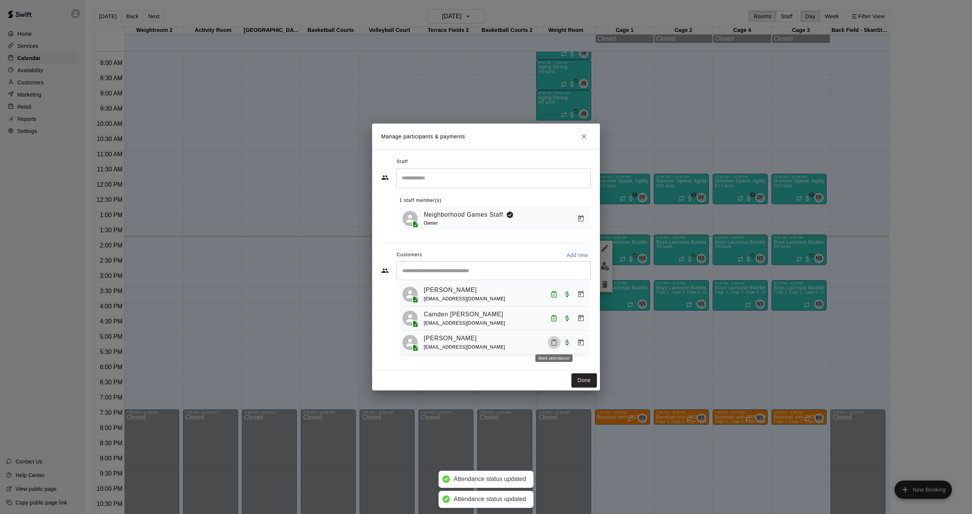
click at [556, 340] on icon "Mark attendance" at bounding box center [554, 342] width 5 height 5
click at [581, 342] on p "Mark attended" at bounding box center [607, 346] width 67 height 8
click at [583, 381] on button "Done" at bounding box center [584, 380] width 25 height 14
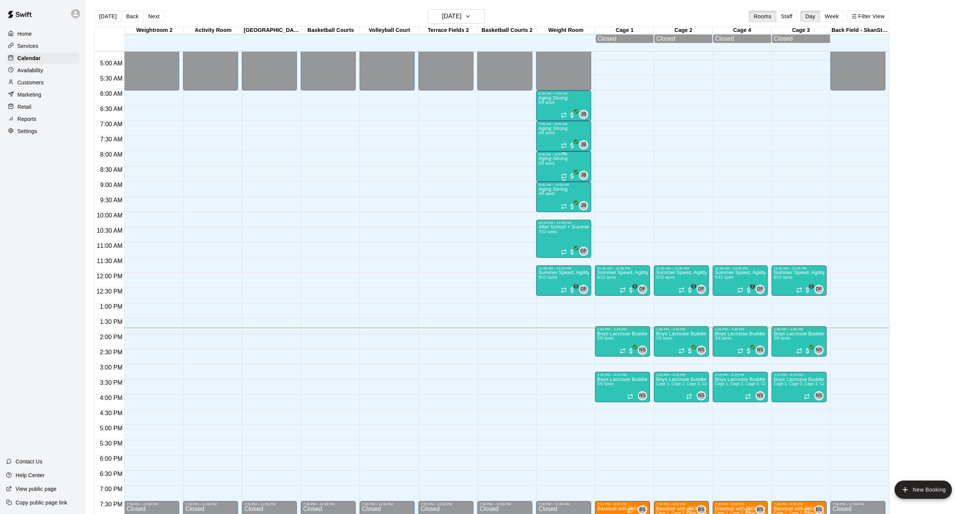
scroll to position [141, 0]
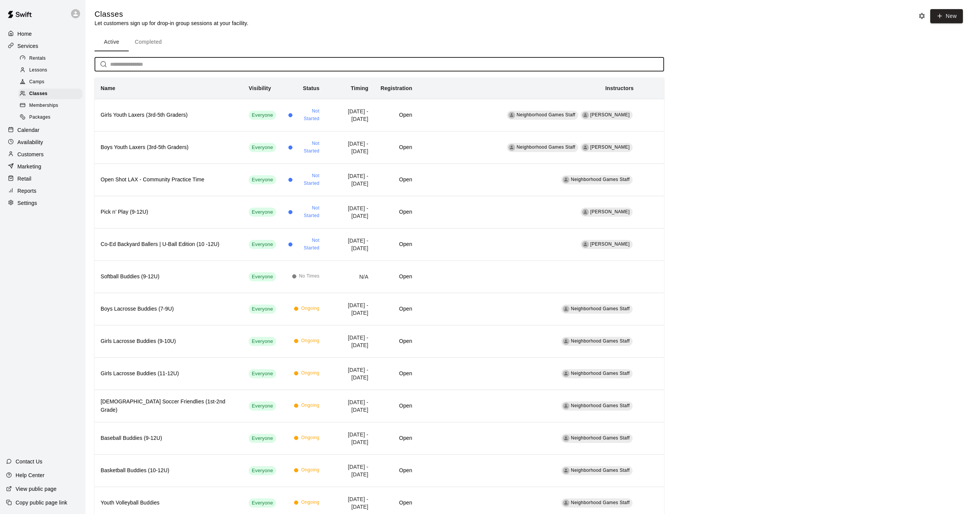
click at [179, 66] on input "text" at bounding box center [387, 64] width 554 height 14
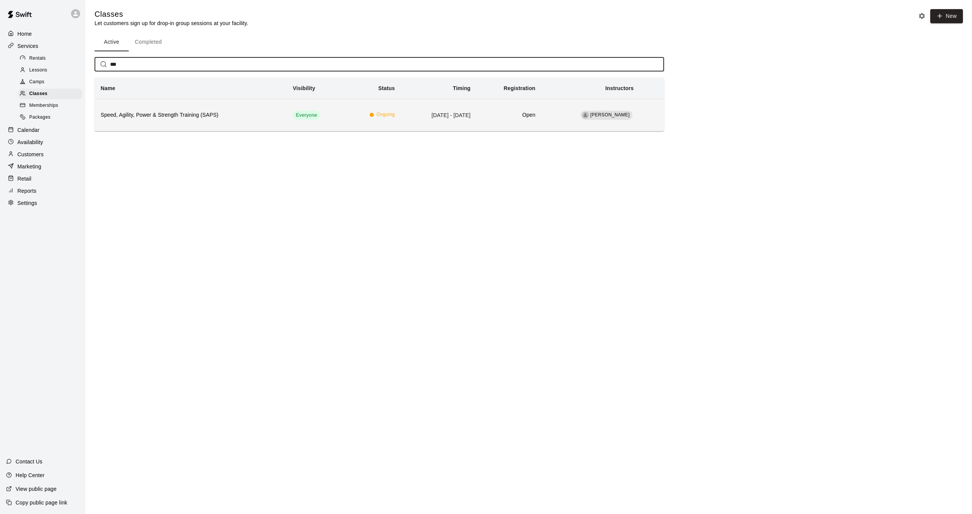
type input "***"
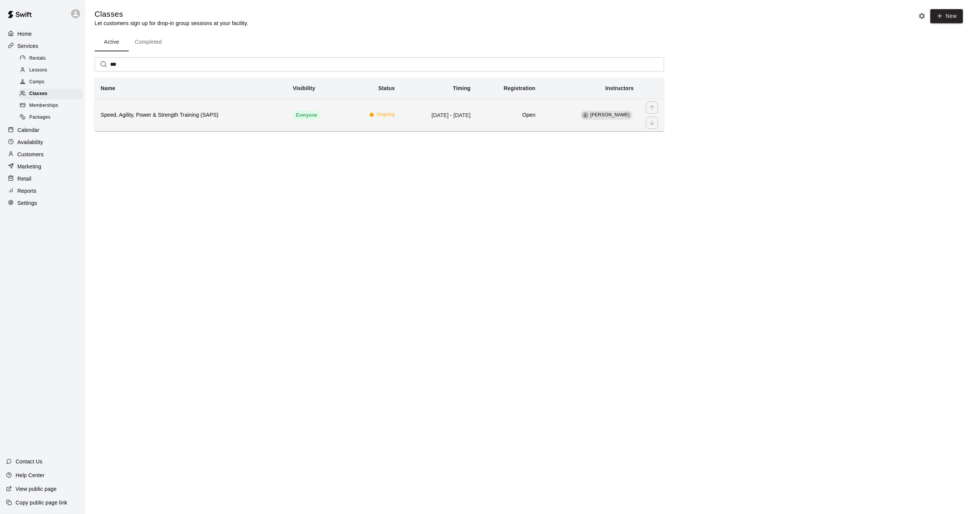
click at [179, 104] on th "Speed, Agility, Power & Strength Training (SAPS)" at bounding box center [191, 115] width 192 height 32
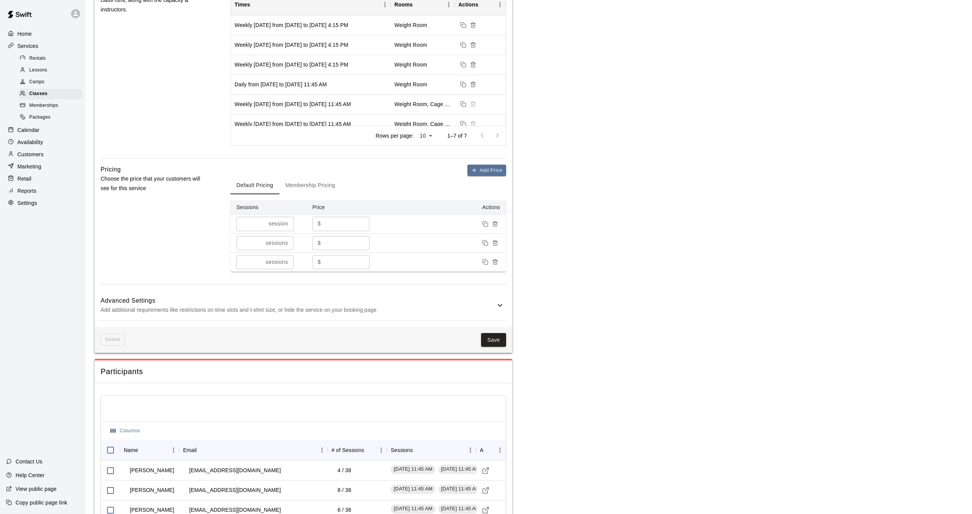
scroll to position [779, 0]
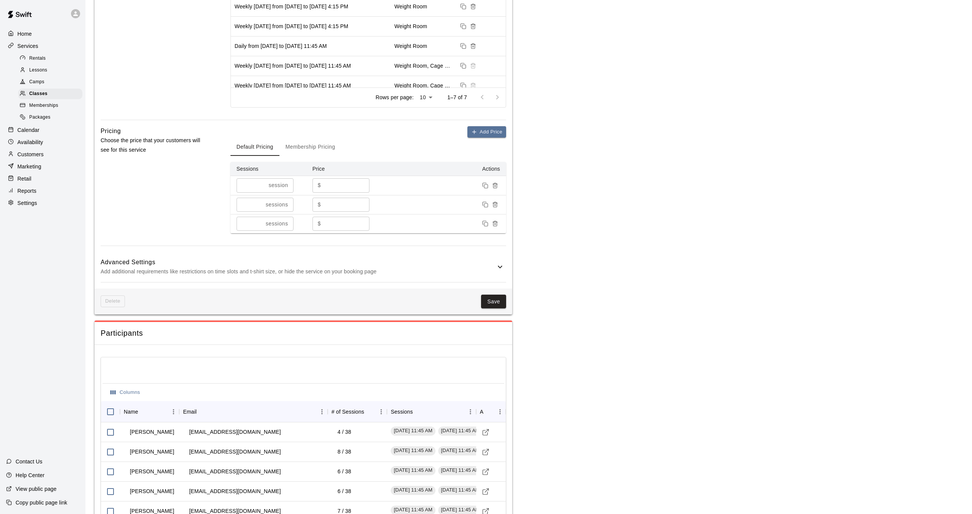
click at [44, 117] on span "Packages" at bounding box center [39, 118] width 21 height 8
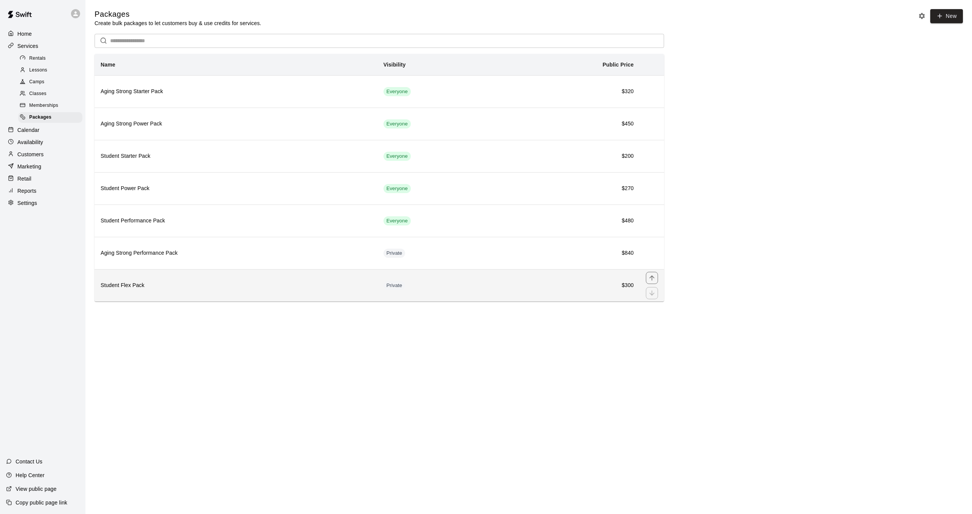
click at [415, 291] on td "Private" at bounding box center [440, 285] width 125 height 32
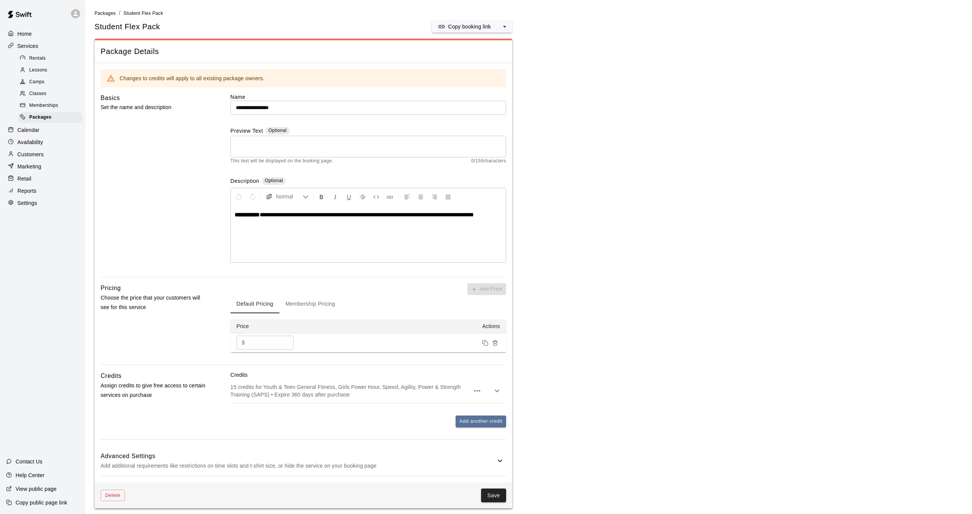
scroll to position [3, 0]
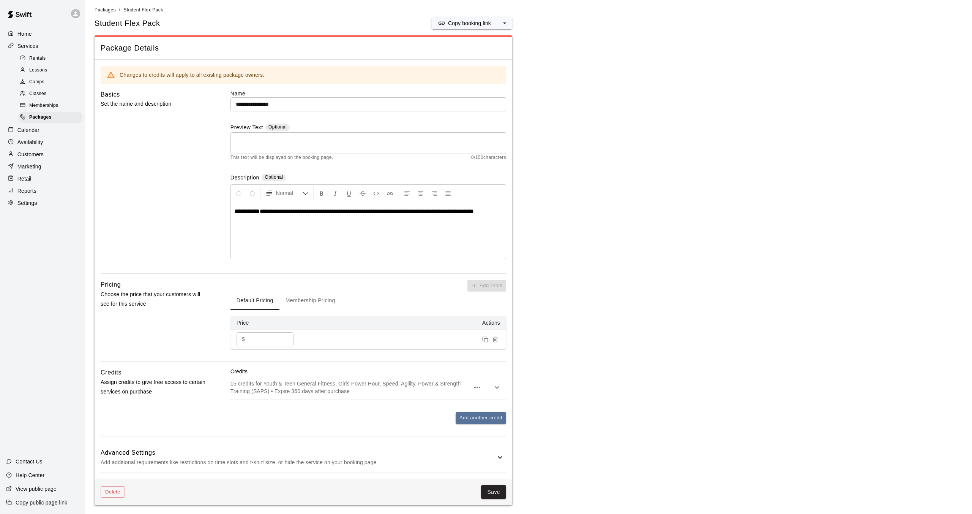
click at [246, 340] on div "$ *** ​" at bounding box center [265, 339] width 57 height 14
type input "**"
click at [337, 381] on p "15 credits for Youth & Teen General Fitness, Girls Power Hour, Speed, Agility, …" at bounding box center [350, 386] width 239 height 15
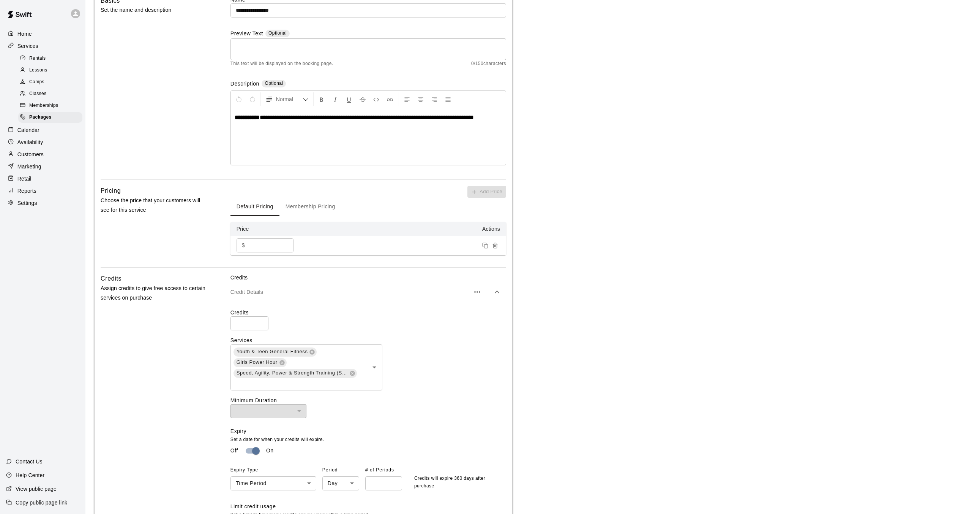
scroll to position [103, 0]
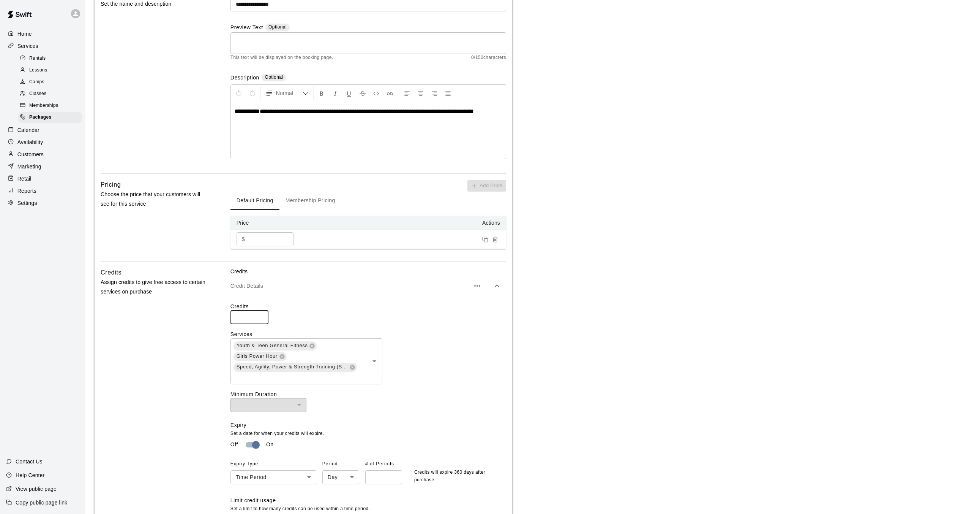
click at [237, 316] on input "**" at bounding box center [250, 317] width 38 height 14
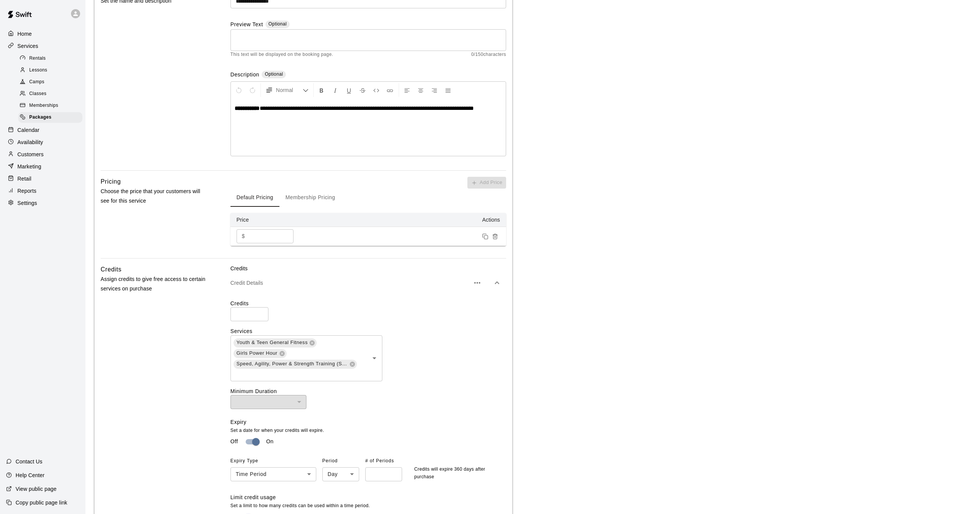
scroll to position [107, 0]
click at [236, 316] on input "**" at bounding box center [250, 314] width 38 height 14
drag, startPoint x: 245, startPoint y: 313, endPoint x: 231, endPoint y: 312, distance: 13.3
click at [231, 312] on input "**" at bounding box center [250, 314] width 38 height 14
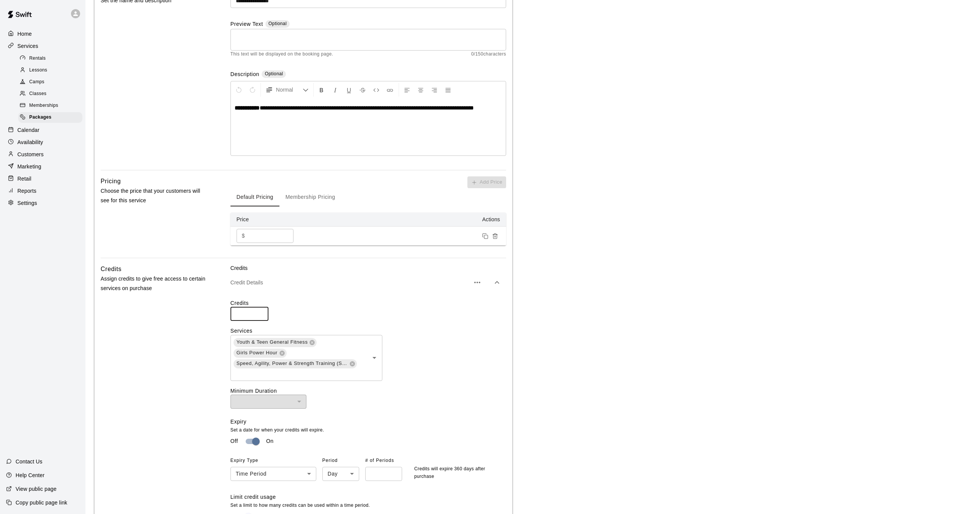
click at [239, 313] on input "**" at bounding box center [250, 314] width 38 height 14
type input "*"
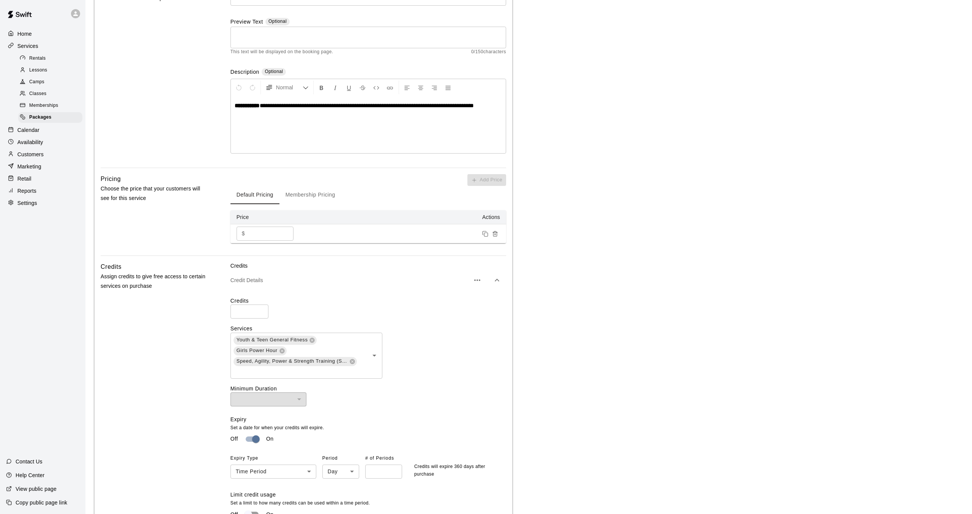
click at [208, 349] on div "Credits Assign credits to give free access to certain services on purchase Cred…" at bounding box center [304, 416] width 406 height 308
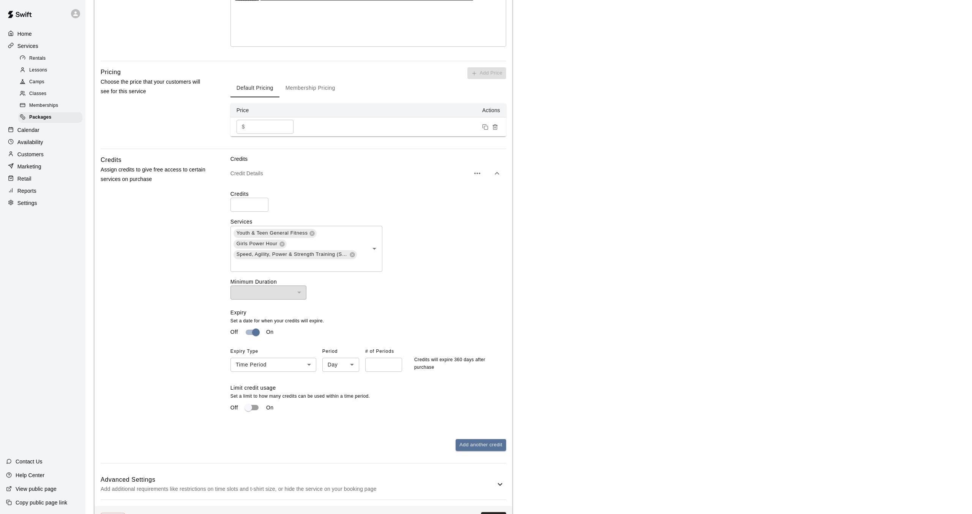
scroll to position [243, 0]
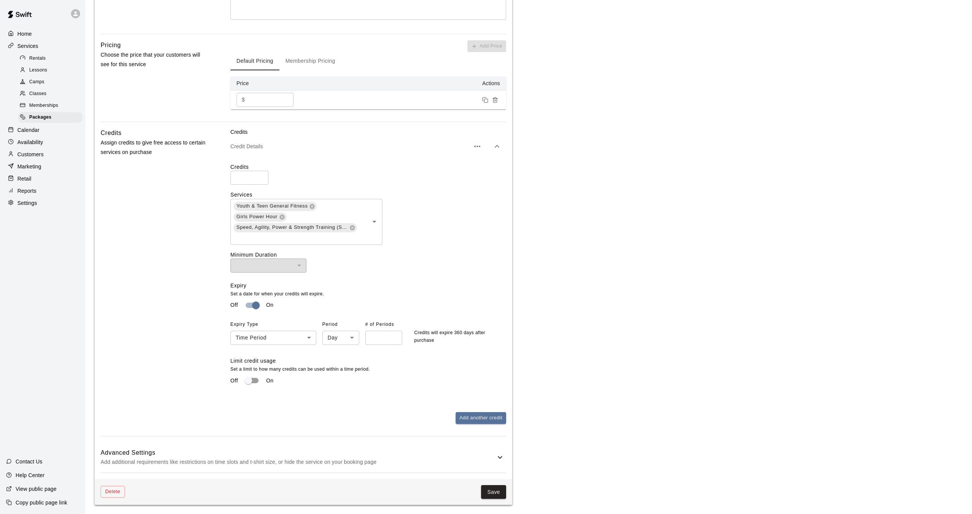
click at [493, 487] on button "Save" at bounding box center [493, 492] width 25 height 14
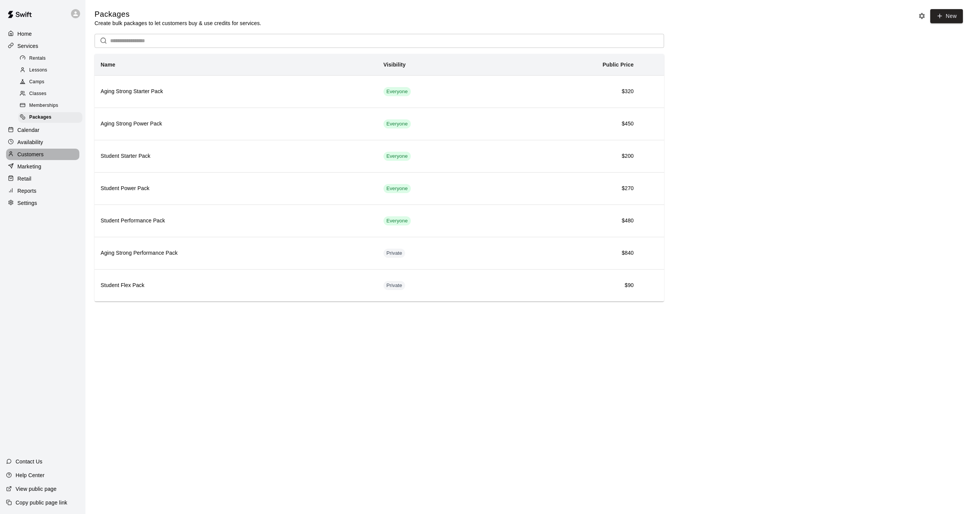
click at [40, 155] on p "Customers" at bounding box center [30, 154] width 26 height 8
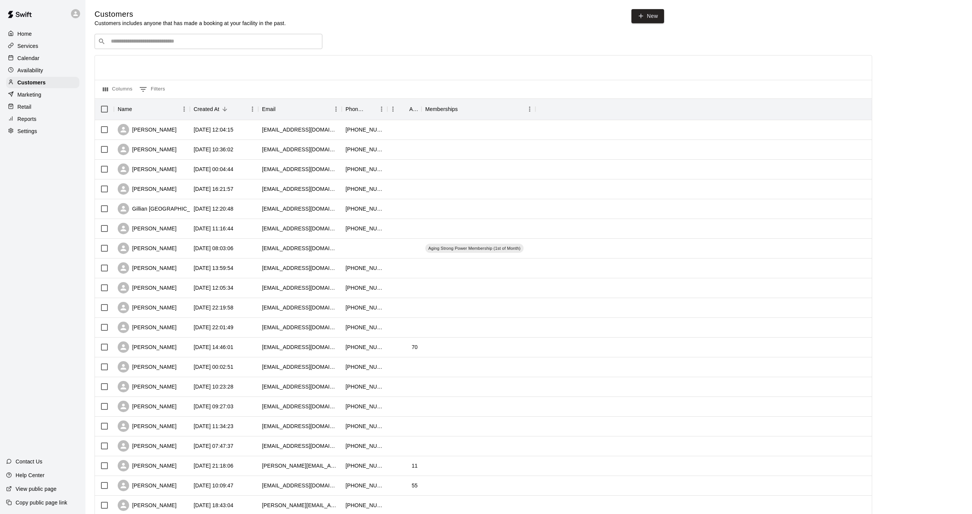
click at [177, 35] on div "​ ​" at bounding box center [209, 41] width 228 height 15
type input "*******"
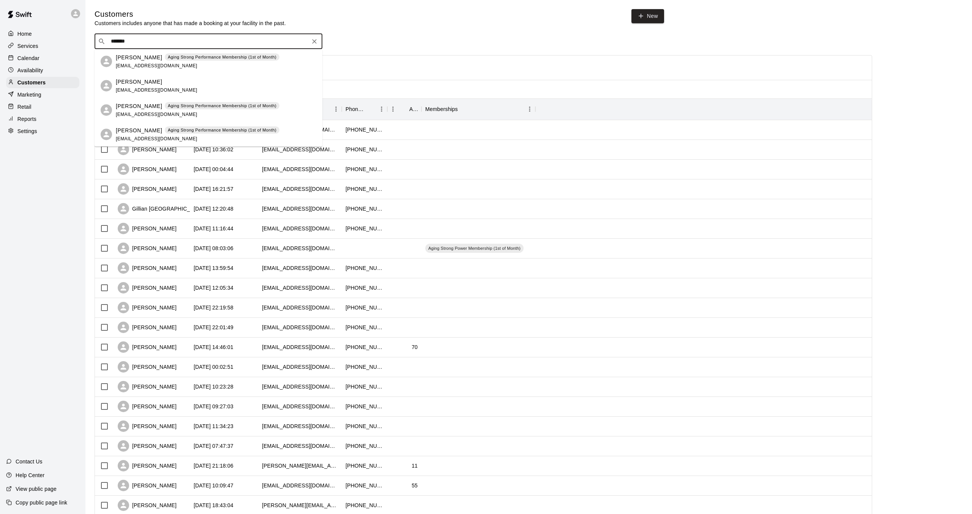
click at [151, 80] on p "[PERSON_NAME]" at bounding box center [139, 81] width 46 height 8
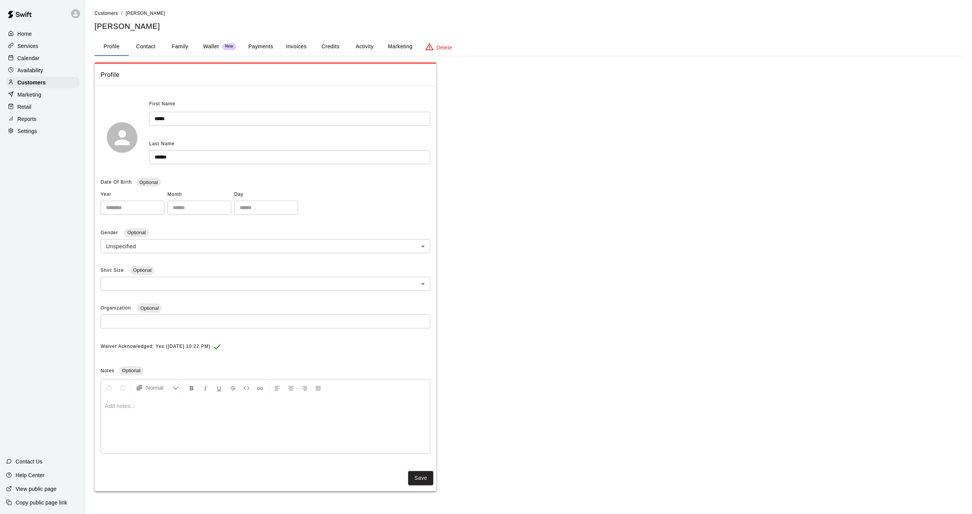
click at [364, 45] on button "Activity" at bounding box center [365, 47] width 34 height 18
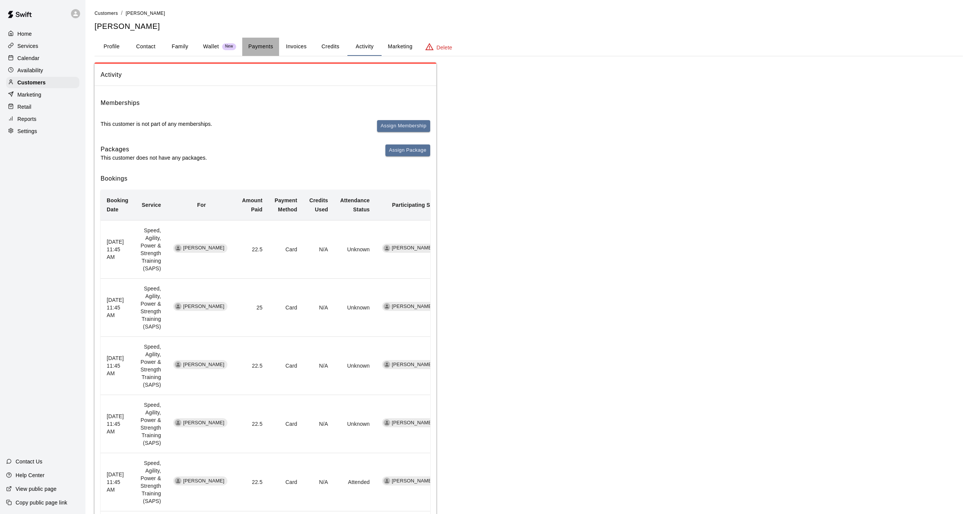
click at [256, 47] on button "Payments" at bounding box center [260, 47] width 37 height 18
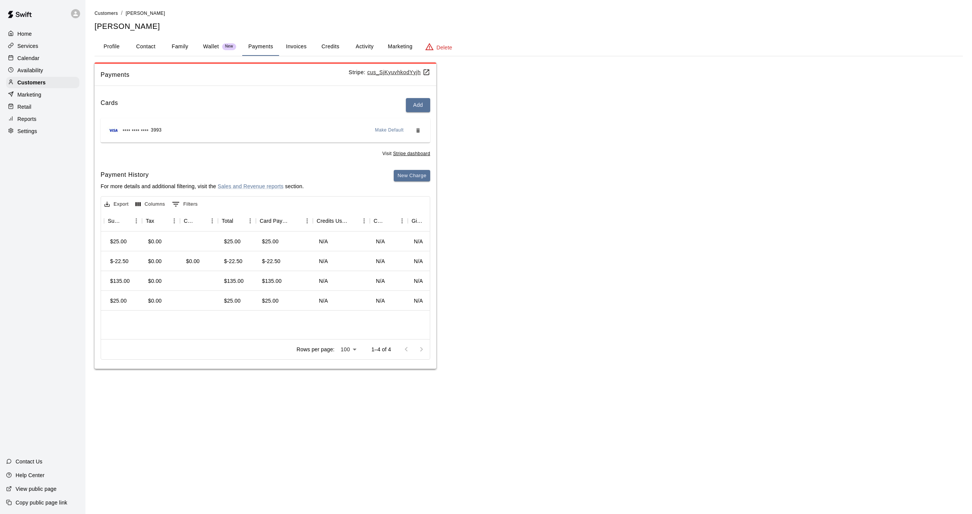
scroll to position [0, 316]
click at [415, 177] on button "New Charge" at bounding box center [412, 176] width 36 height 12
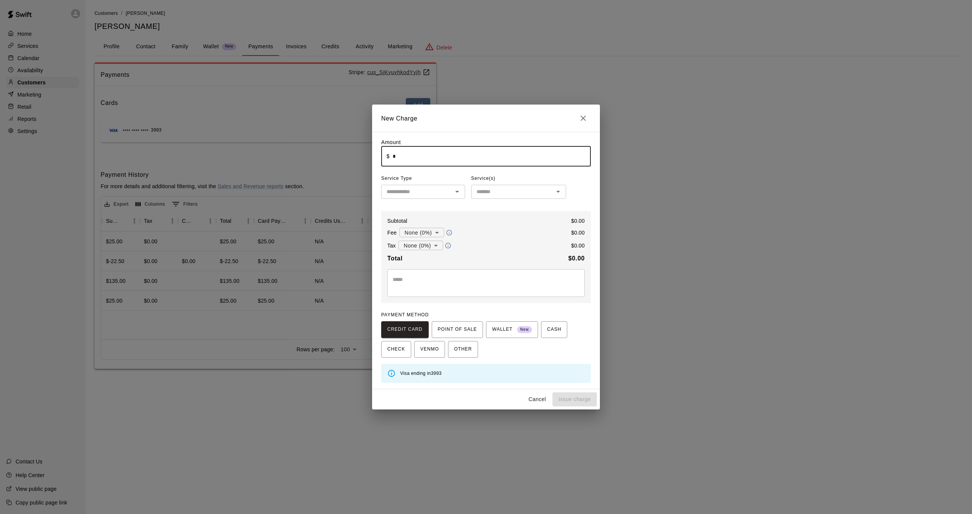
click at [417, 161] on input "*" at bounding box center [492, 156] width 198 height 20
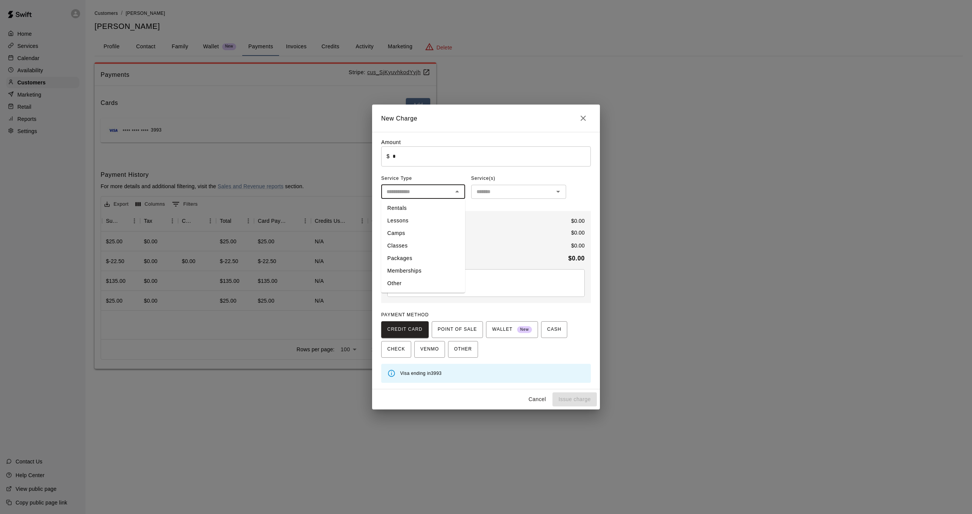
click at [434, 190] on input "text" at bounding box center [417, 191] width 67 height 9
click at [403, 258] on li "Packages" at bounding box center [423, 258] width 84 height 13
type input "********"
click at [498, 185] on div "​" at bounding box center [518, 192] width 95 height 14
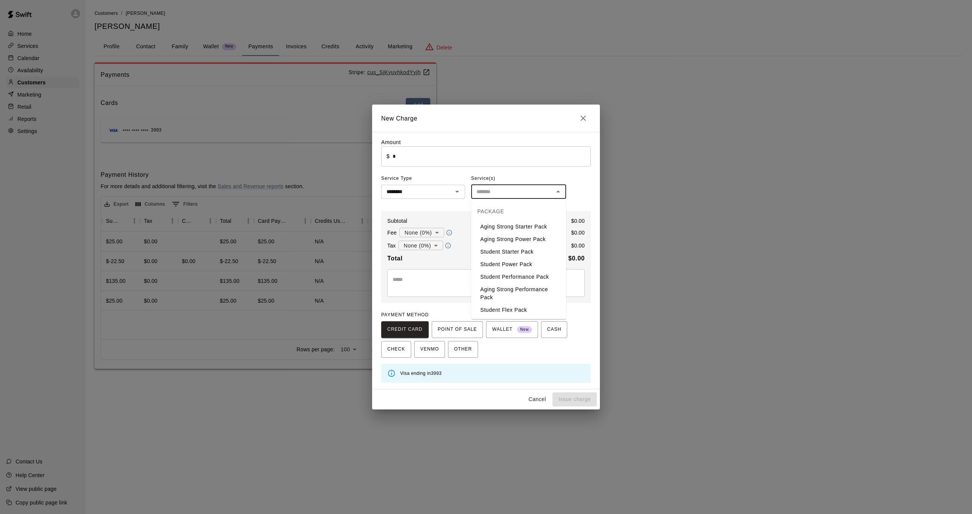
click at [515, 311] on li "Student Flex Pack" at bounding box center [518, 309] width 95 height 13
type input "**********"
click at [431, 161] on input "*" at bounding box center [492, 156] width 198 height 20
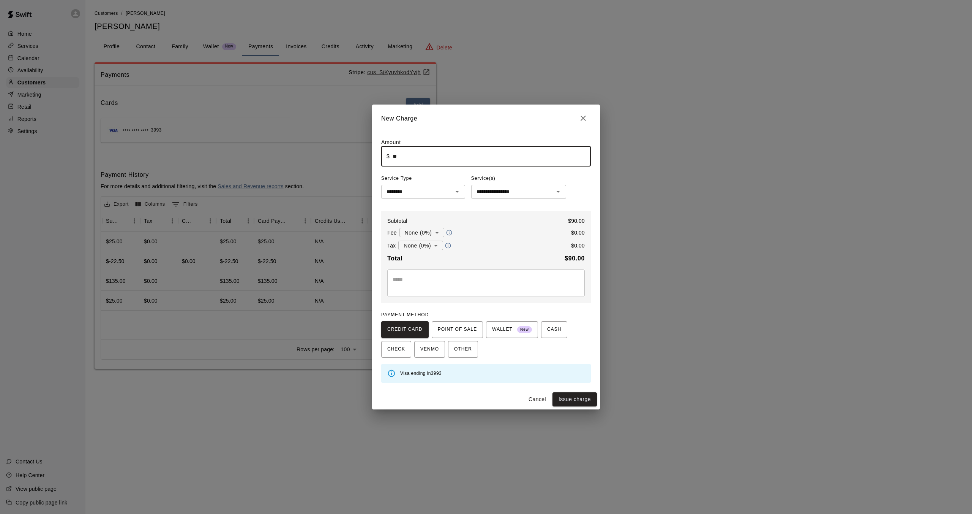
type input "*****"
click at [430, 284] on textarea at bounding box center [486, 282] width 187 height 15
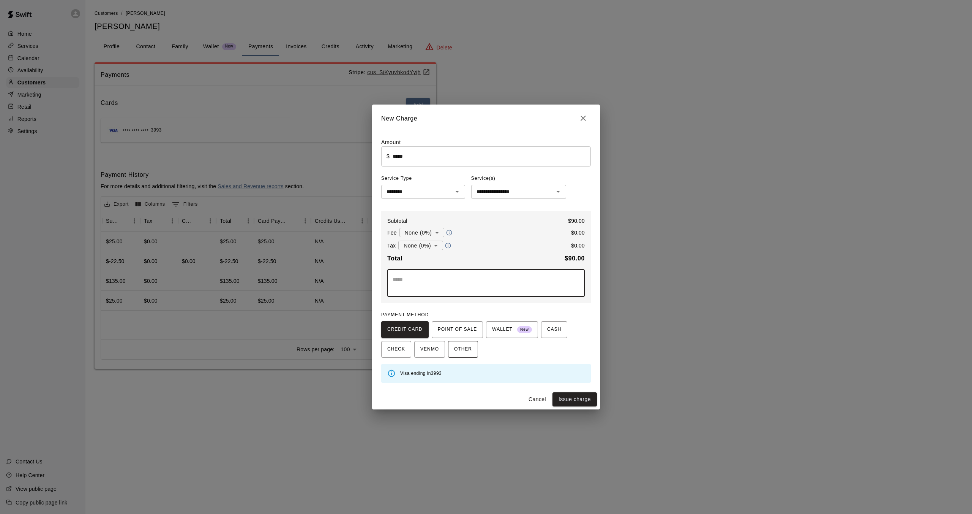
click at [466, 345] on span "OTHER" at bounding box center [463, 349] width 18 height 12
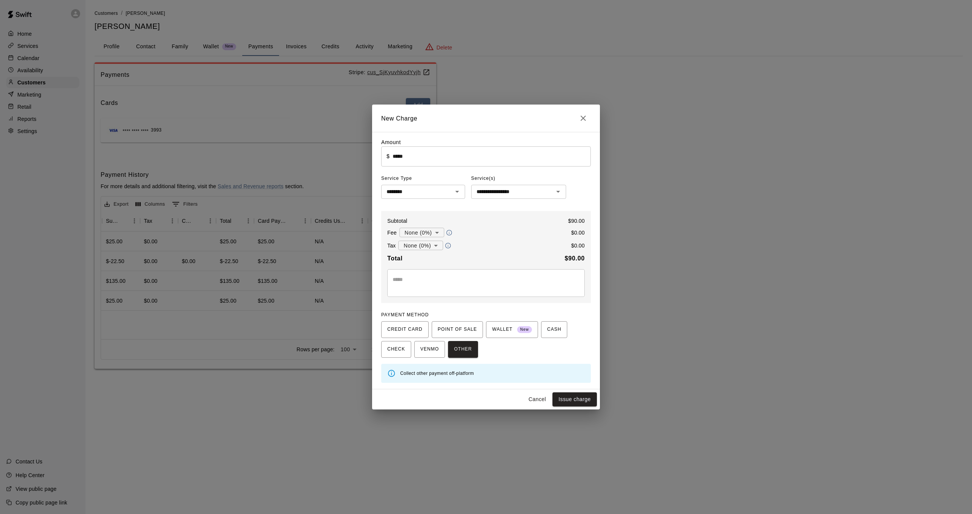
click at [460, 285] on textarea at bounding box center [486, 282] width 187 height 15
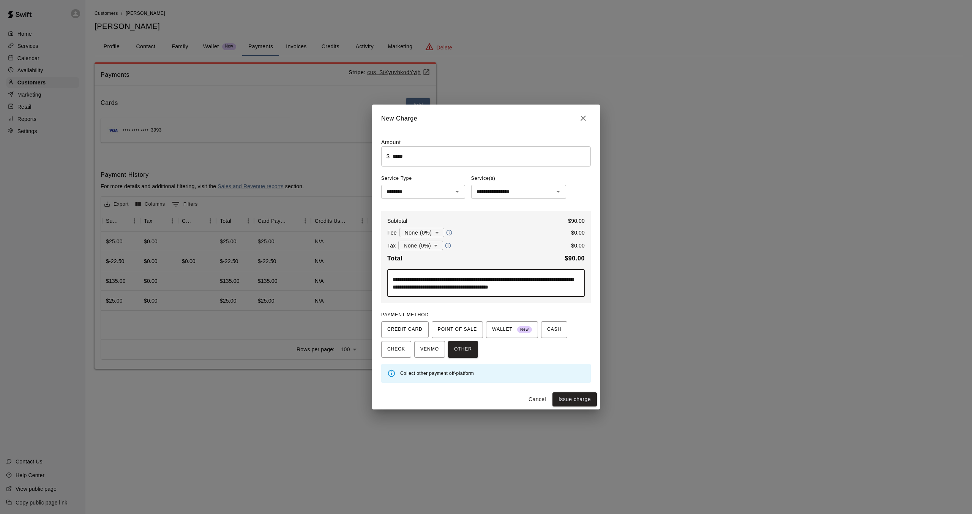
scroll to position [0, 0]
drag, startPoint x: 530, startPoint y: 289, endPoint x: 524, endPoint y: 290, distance: 6.3
click at [524, 290] on textarea "**********" at bounding box center [486, 282] width 187 height 15
type textarea "**********"
click at [505, 193] on input "**********" at bounding box center [508, 191] width 68 height 9
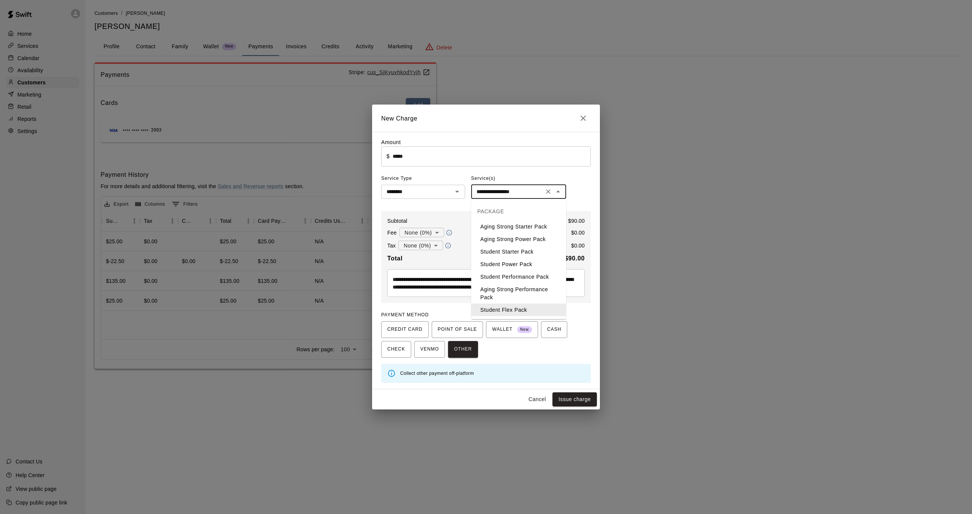
click at [579, 174] on div "**********" at bounding box center [486, 260] width 210 height 244
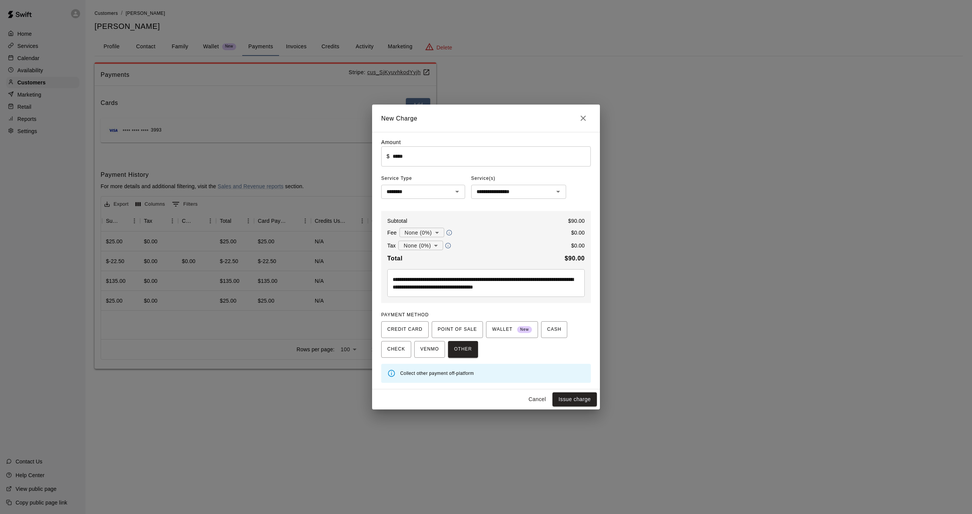
click at [585, 398] on button "Issue charge" at bounding box center [575, 399] width 44 height 14
type input "*"
